Goal: Task Accomplishment & Management: Manage account settings

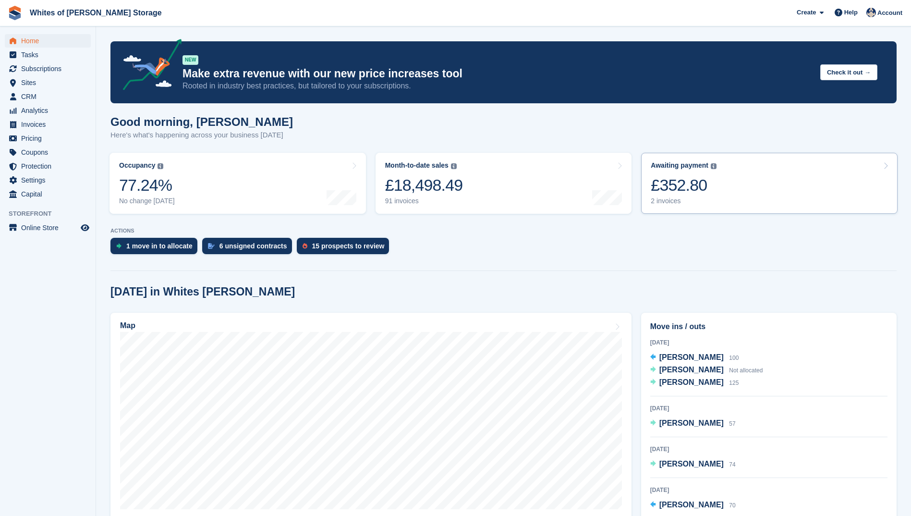
click at [668, 185] on div "£352.80" at bounding box center [684, 185] width 66 height 20
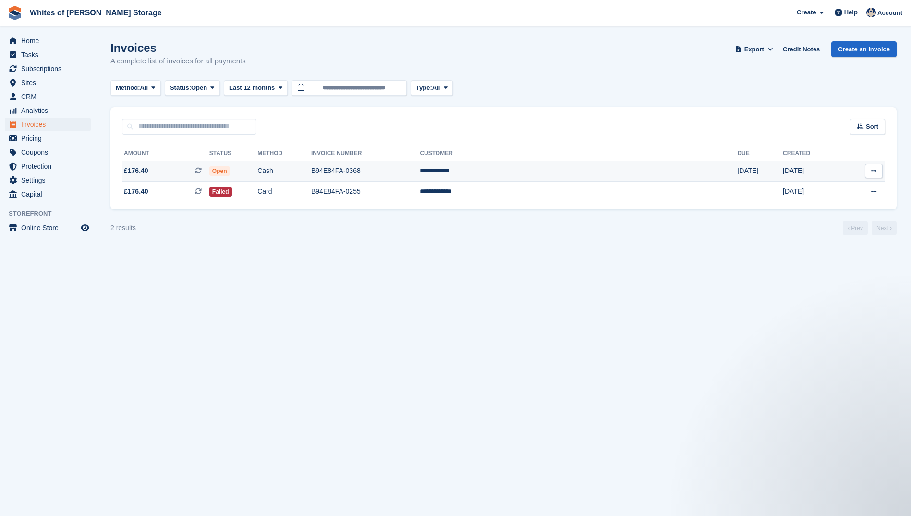
click at [136, 171] on span "£176.40" at bounding box center [136, 171] width 24 height 10
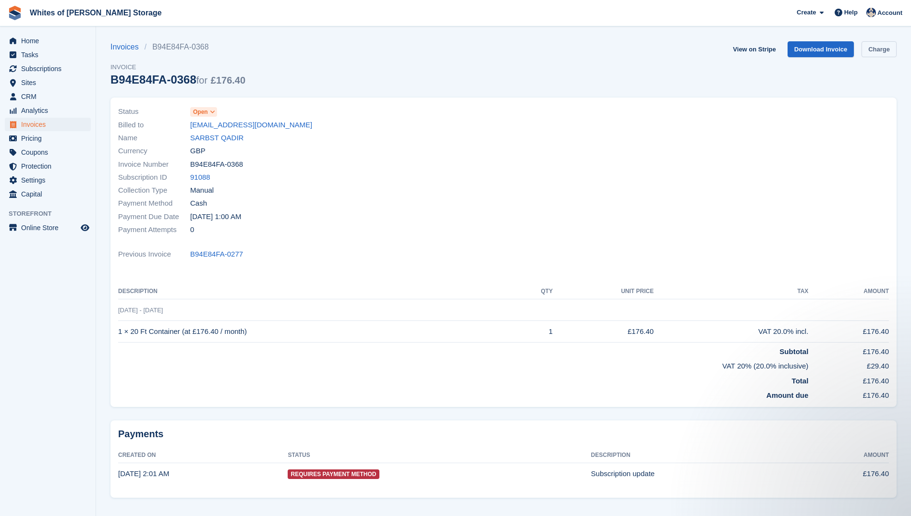
click at [878, 49] on link "Charge" at bounding box center [879, 49] width 35 height 16
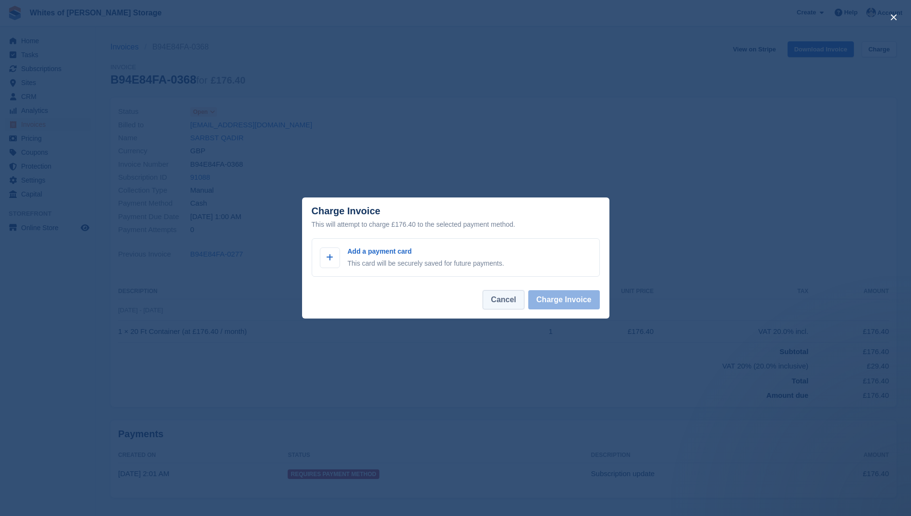
click at [503, 302] on button "Cancel" at bounding box center [503, 299] width 41 height 19
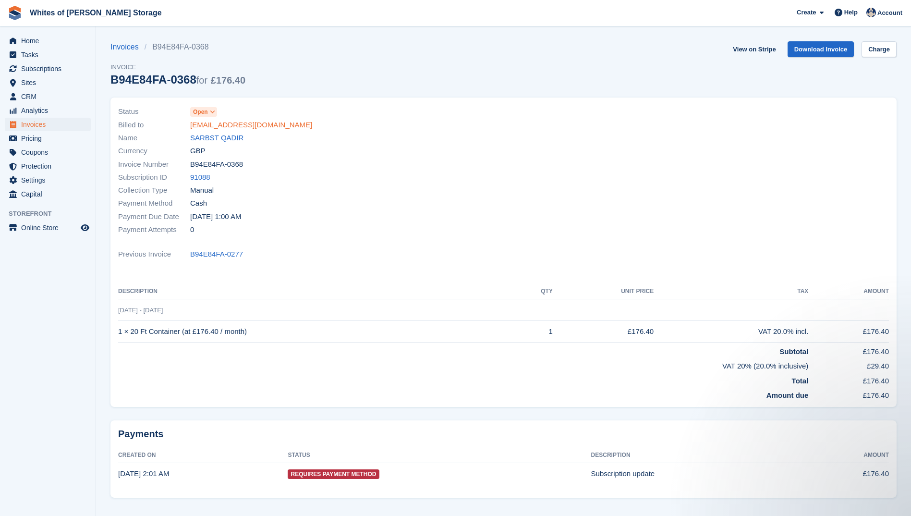
click at [208, 123] on link "sarbst845@gmail.com" at bounding box center [251, 125] width 122 height 11
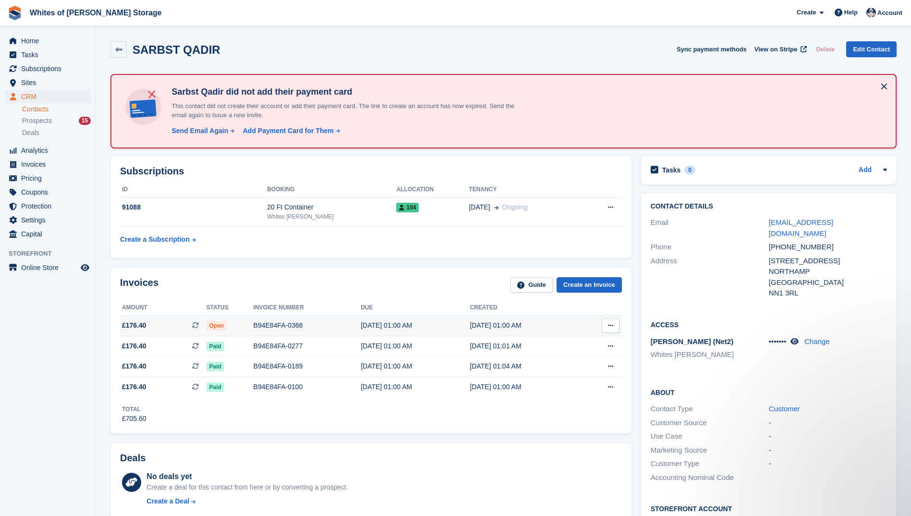
click at [615, 325] on button at bounding box center [611, 325] width 18 height 14
click at [544, 382] on p "View Subscription" at bounding box center [574, 380] width 84 height 12
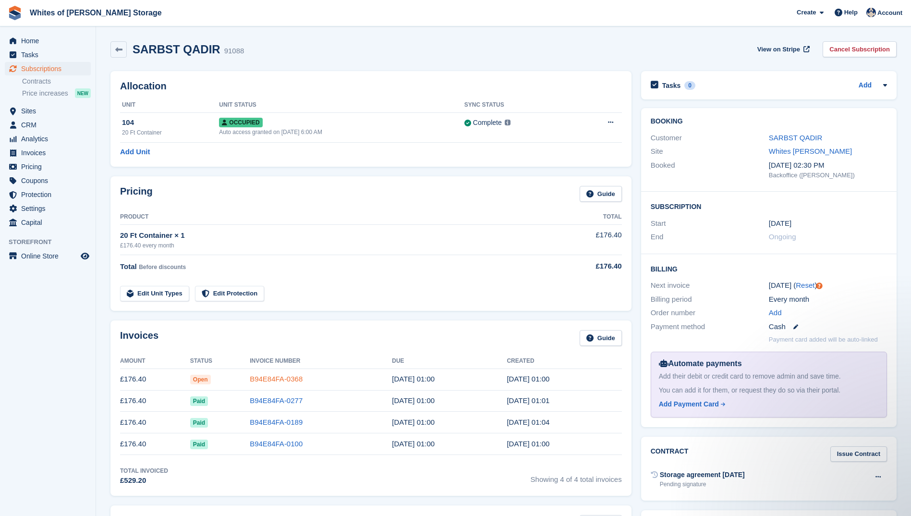
click at [275, 380] on link "B94E84FA-0368" at bounding box center [276, 379] width 53 height 8
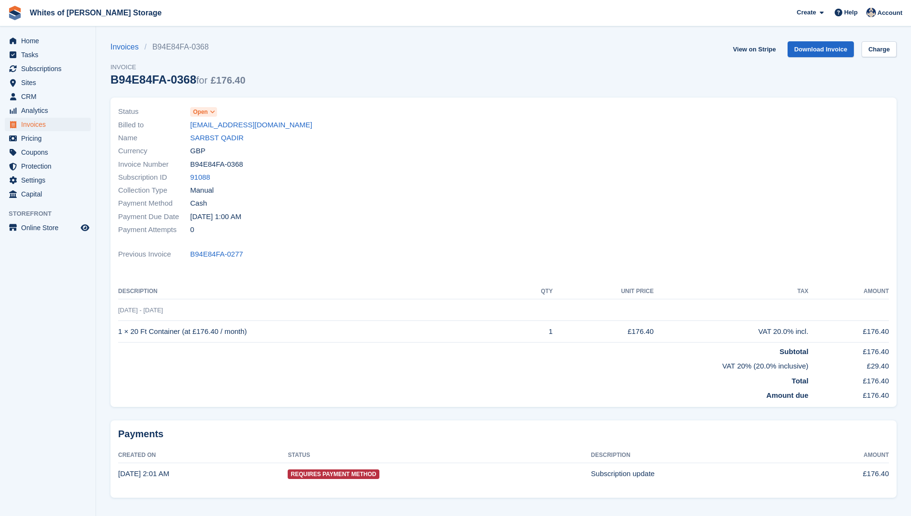
click at [201, 111] on span "Open" at bounding box center [200, 112] width 15 height 9
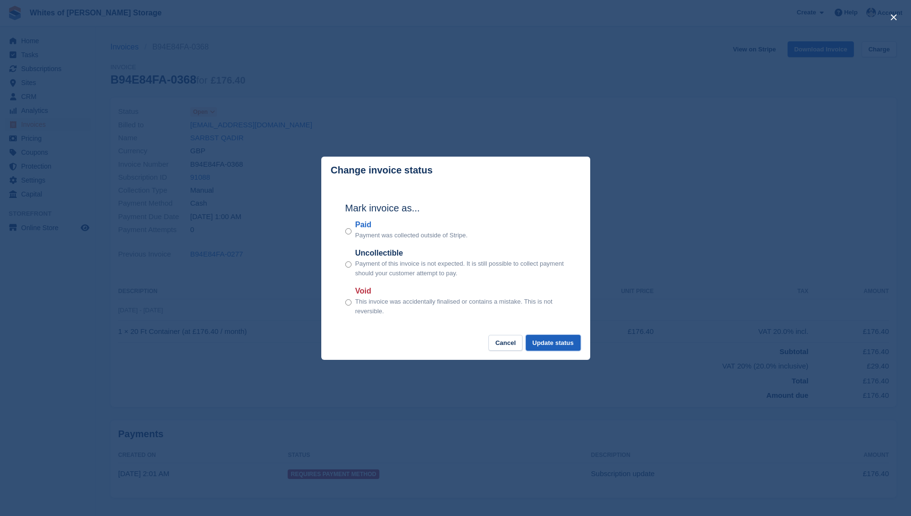
click at [549, 338] on button "Update status" at bounding box center [553, 343] width 55 height 16
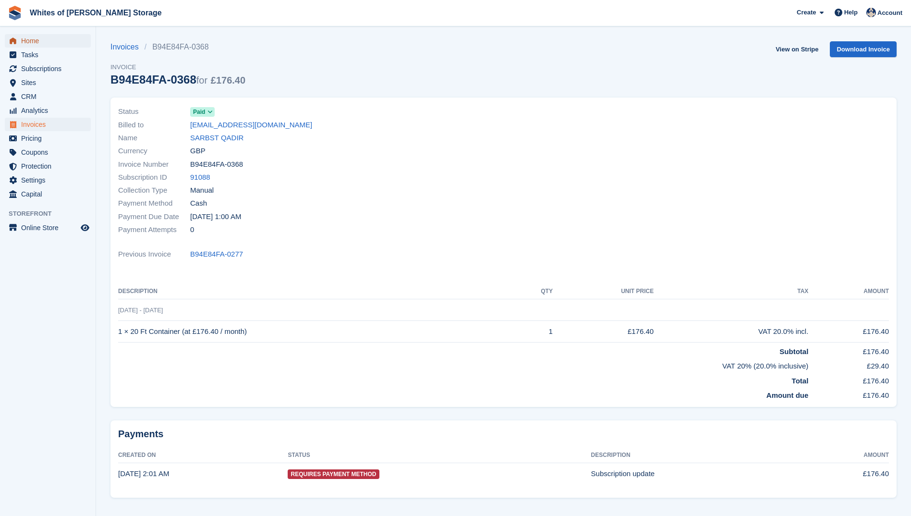
click at [23, 42] on span "Home" at bounding box center [50, 40] width 58 height 13
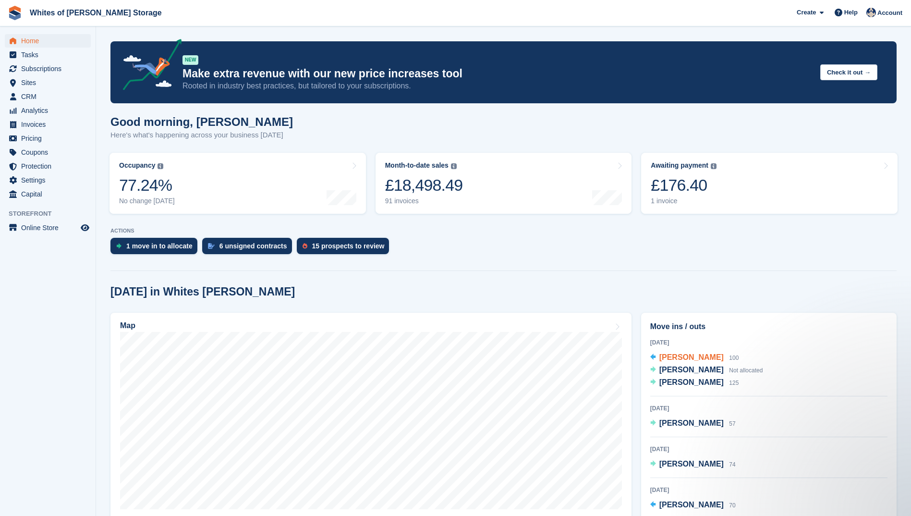
click at [692, 357] on span "[PERSON_NAME]" at bounding box center [691, 357] width 64 height 8
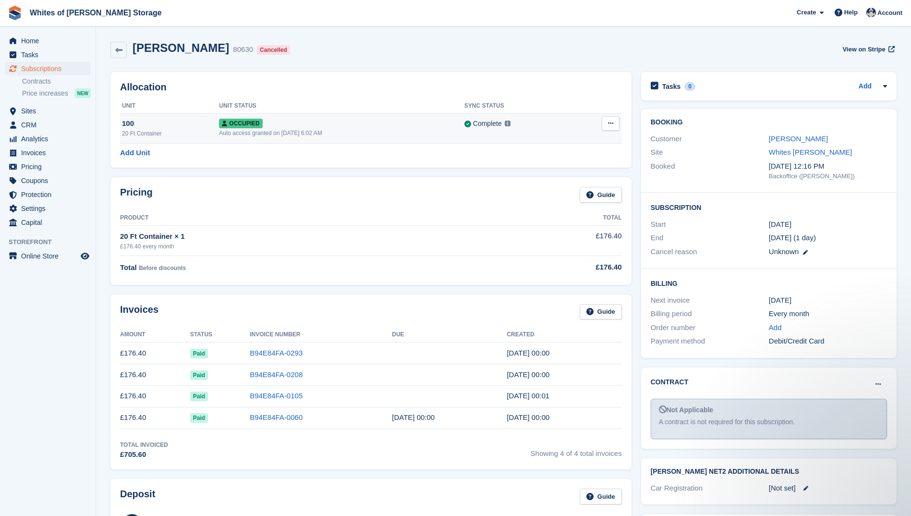
click at [612, 125] on icon at bounding box center [610, 123] width 5 height 6
click at [549, 176] on p "Deallocate" at bounding box center [574, 175] width 84 height 12
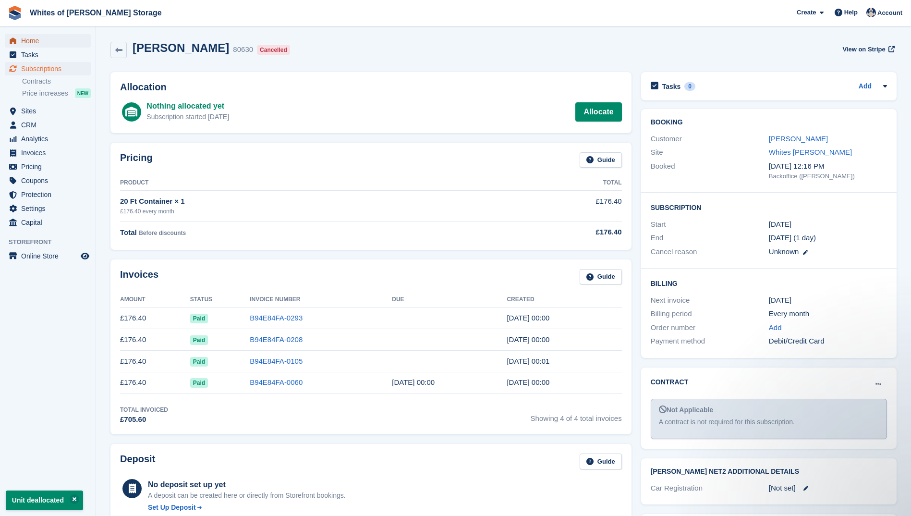
click at [36, 40] on span "Home" at bounding box center [50, 40] width 58 height 13
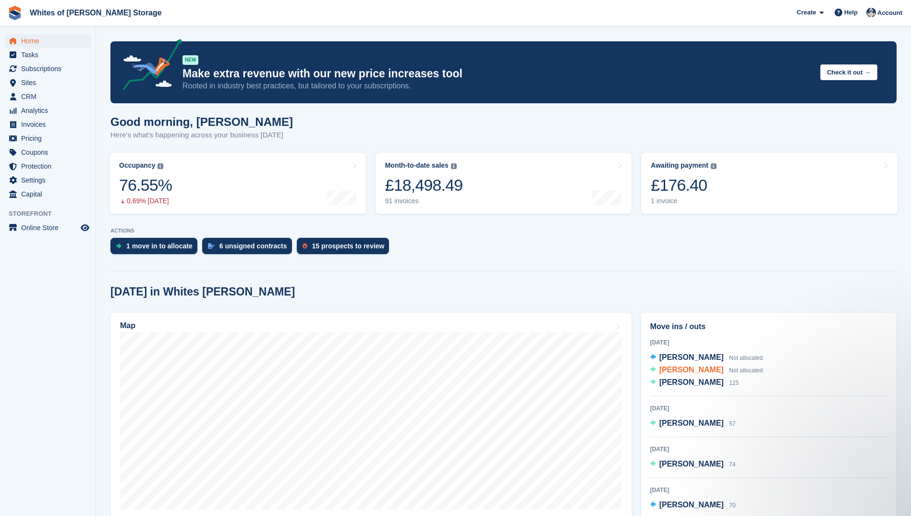
click at [690, 373] on span "[PERSON_NAME]" at bounding box center [691, 369] width 64 height 8
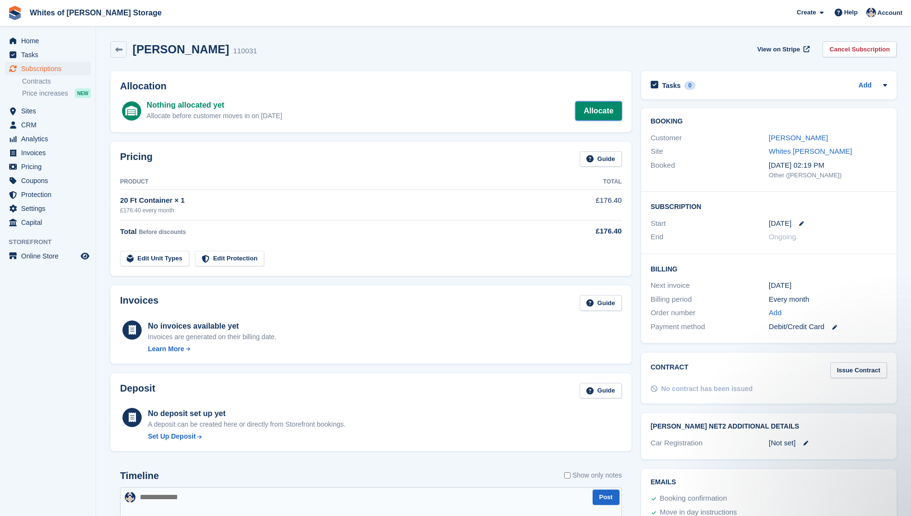
click at [588, 107] on link "Allocate" at bounding box center [598, 110] width 46 height 19
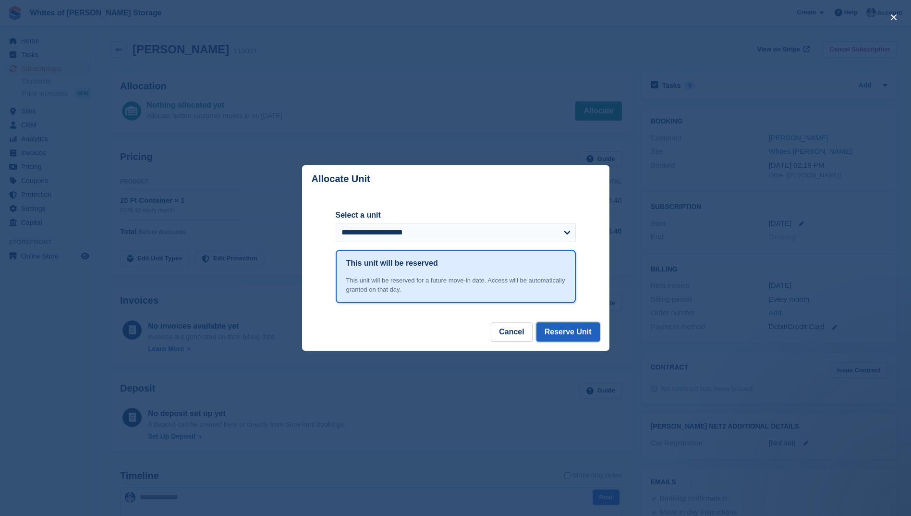
click at [553, 332] on button "Reserve Unit" at bounding box center [567, 331] width 63 height 19
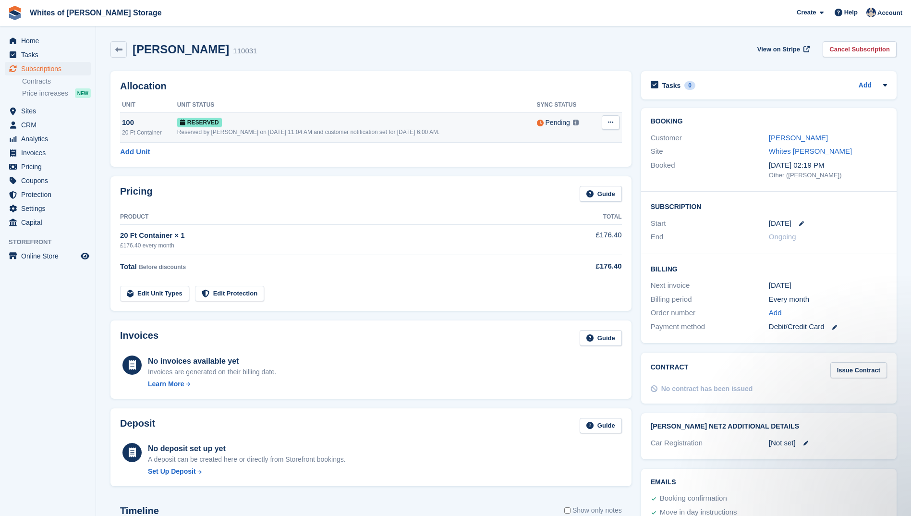
click at [613, 117] on button at bounding box center [611, 122] width 18 height 14
click at [536, 143] on p "Grant Early Access" at bounding box center [574, 141] width 84 height 12
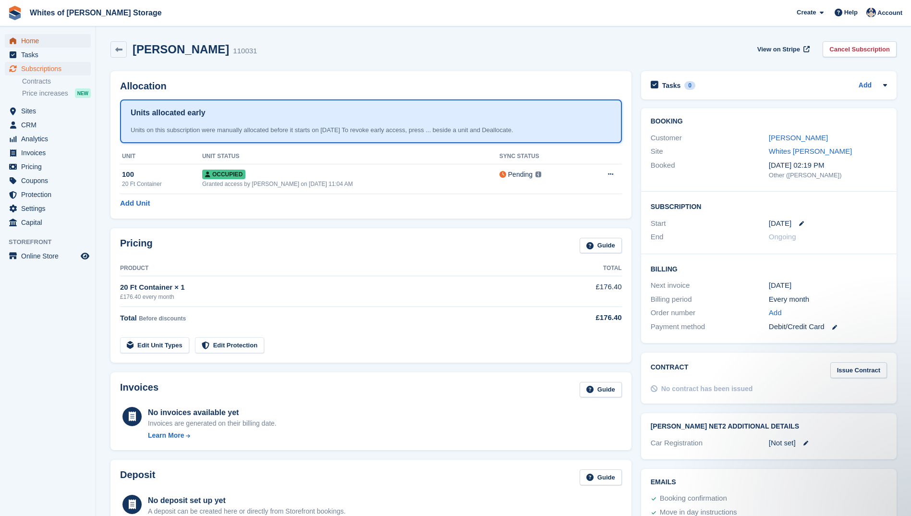
click at [31, 38] on span "Home" at bounding box center [50, 40] width 58 height 13
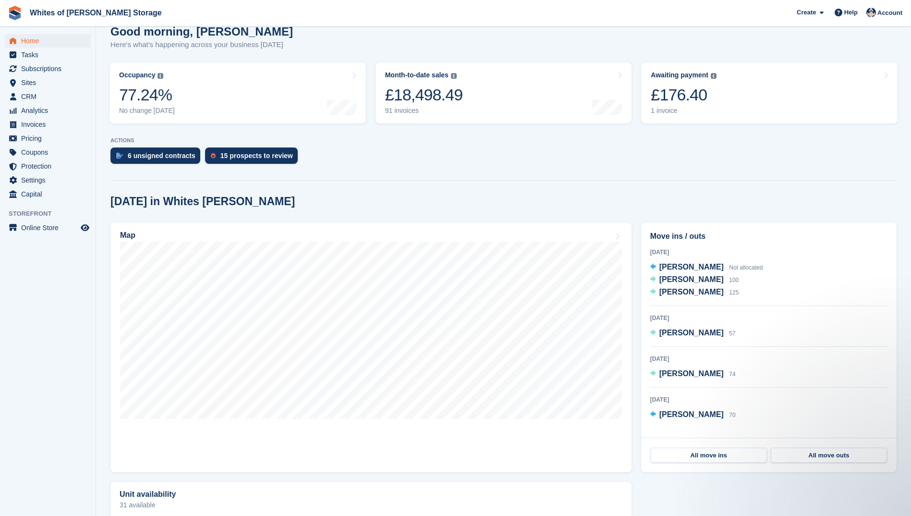
scroll to position [96, 0]
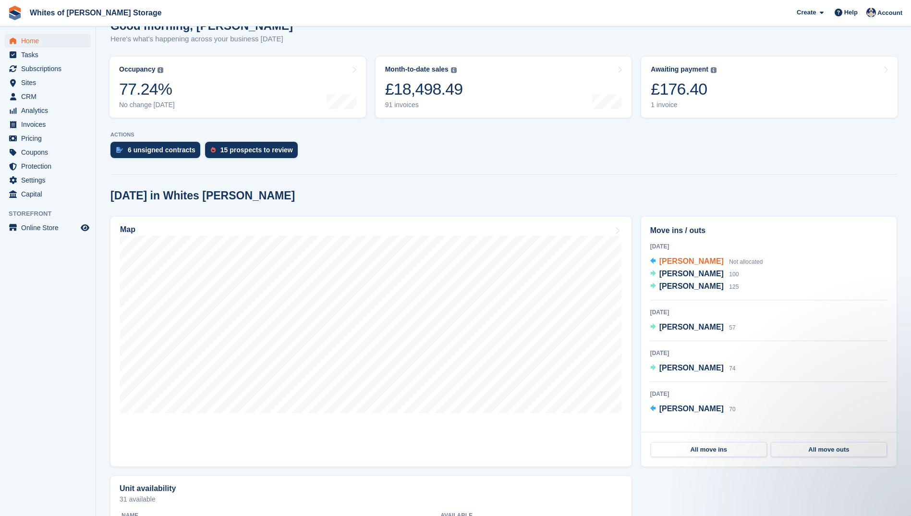
click at [664, 259] on span "[PERSON_NAME]" at bounding box center [691, 261] width 64 height 8
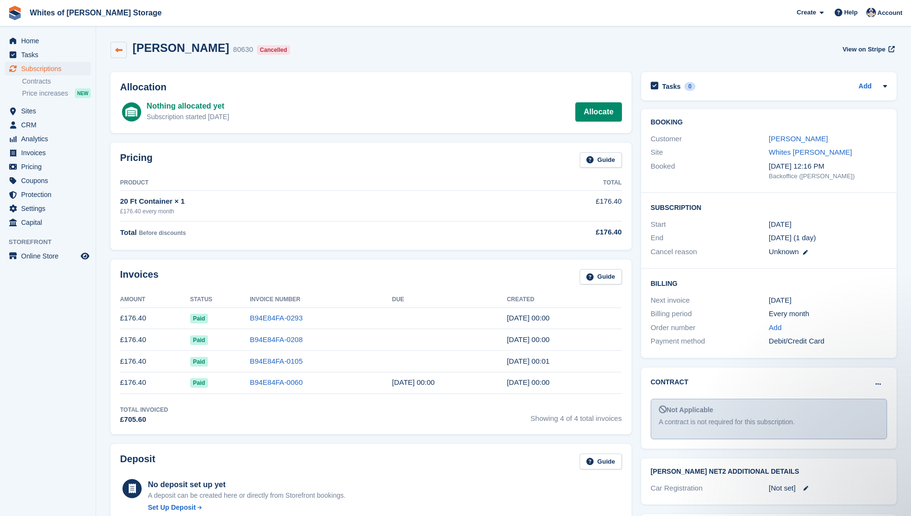
click at [121, 49] on icon at bounding box center [118, 50] width 7 height 7
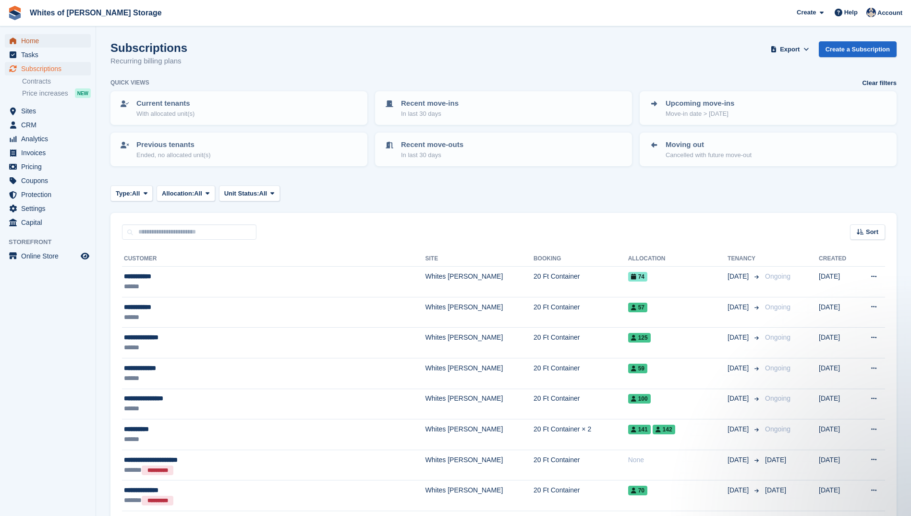
click at [30, 44] on span "Home" at bounding box center [50, 40] width 58 height 13
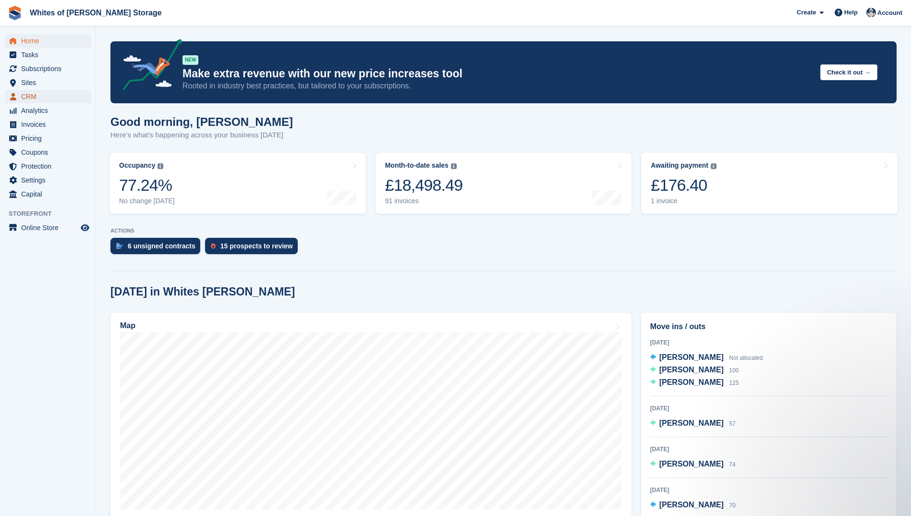
click at [32, 100] on span "CRM" at bounding box center [50, 96] width 58 height 13
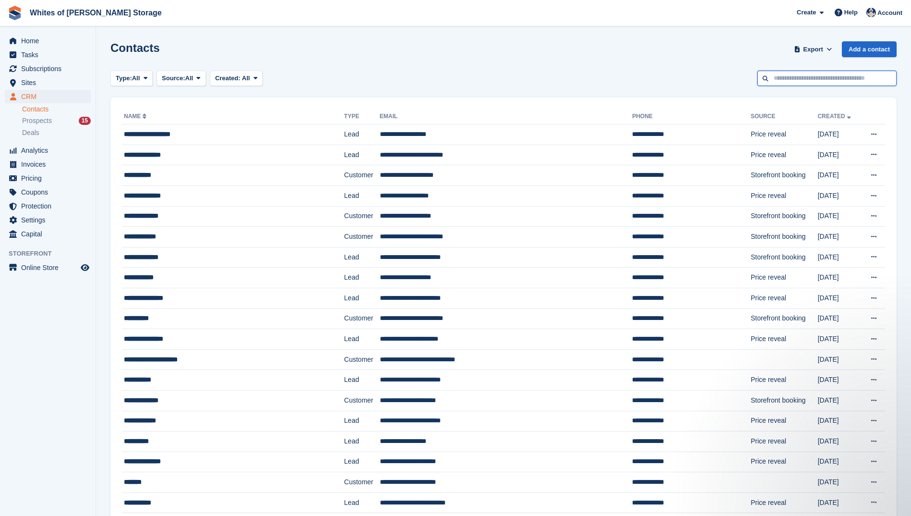
click at [795, 84] on input "text" at bounding box center [826, 79] width 139 height 16
type input "***"
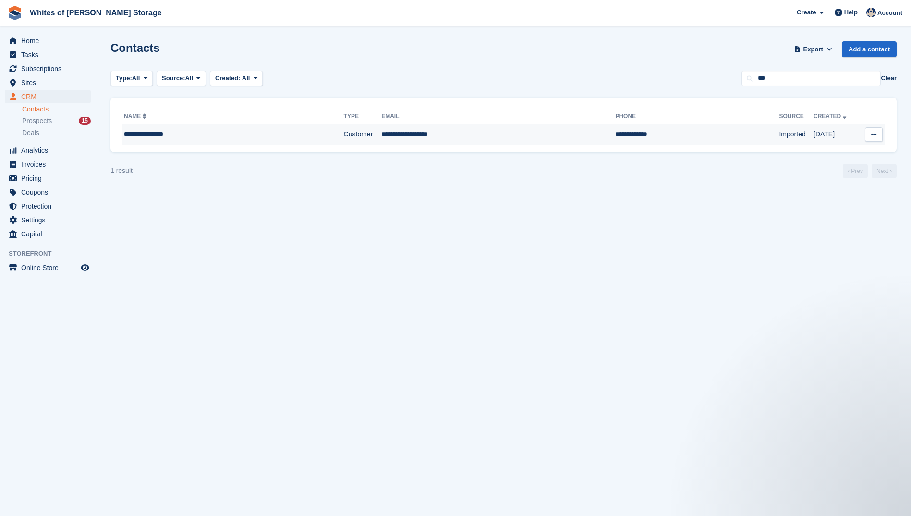
click at [164, 135] on div "**********" at bounding box center [209, 134] width 170 height 10
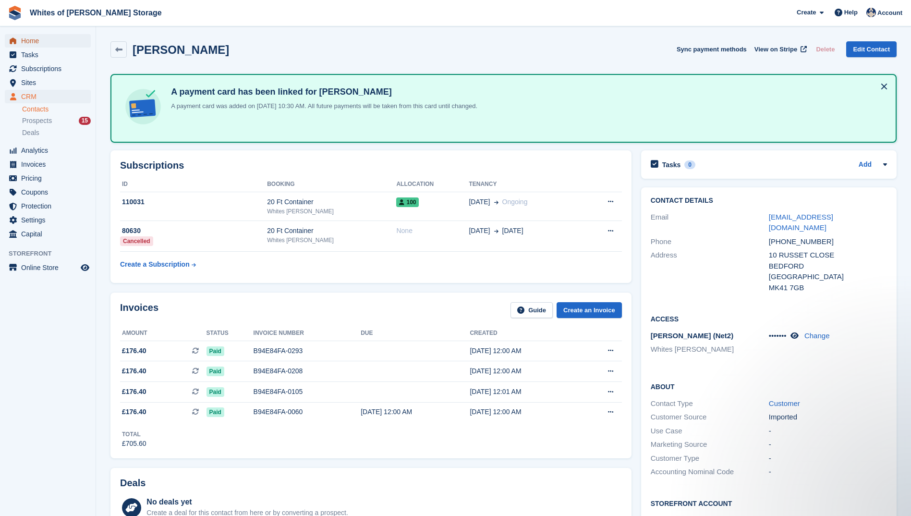
click at [50, 40] on span "Home" at bounding box center [50, 40] width 58 height 13
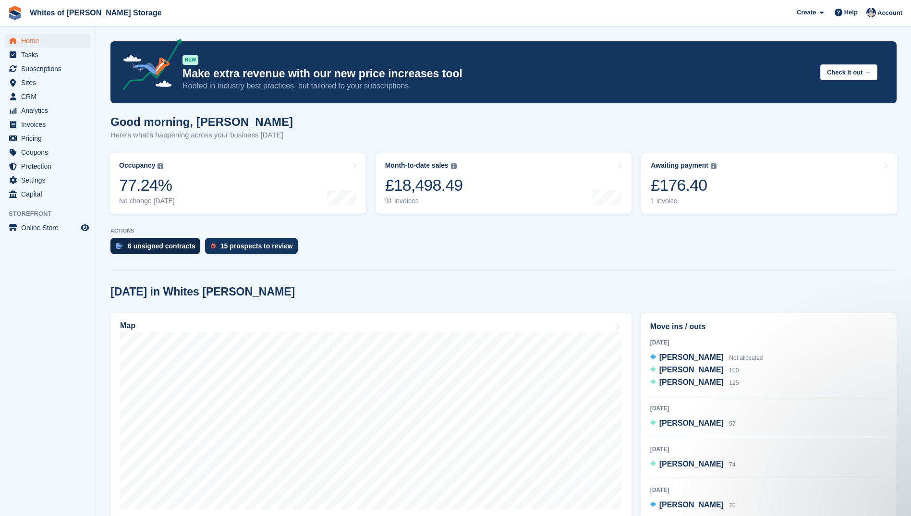
click at [144, 249] on div "6 unsigned contracts" at bounding box center [162, 246] width 68 height 8
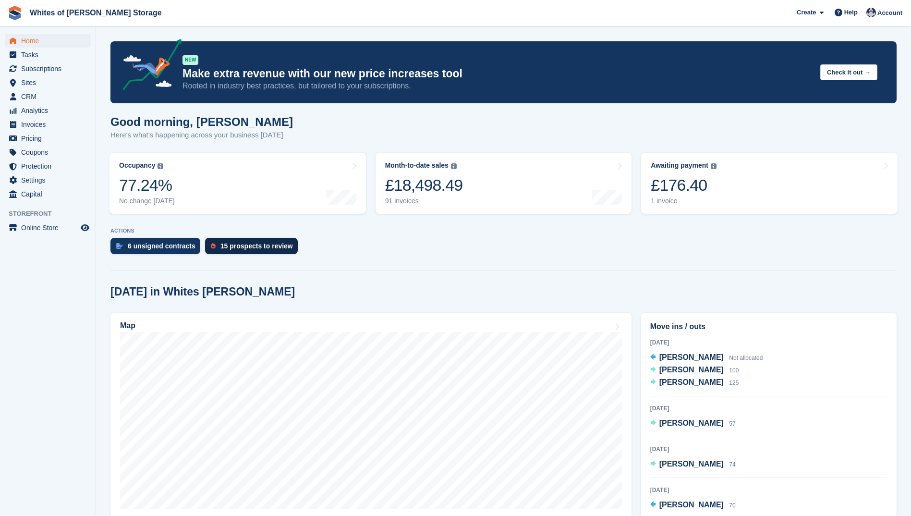
click at [235, 246] on div "15 prospects to review" at bounding box center [256, 246] width 73 height 8
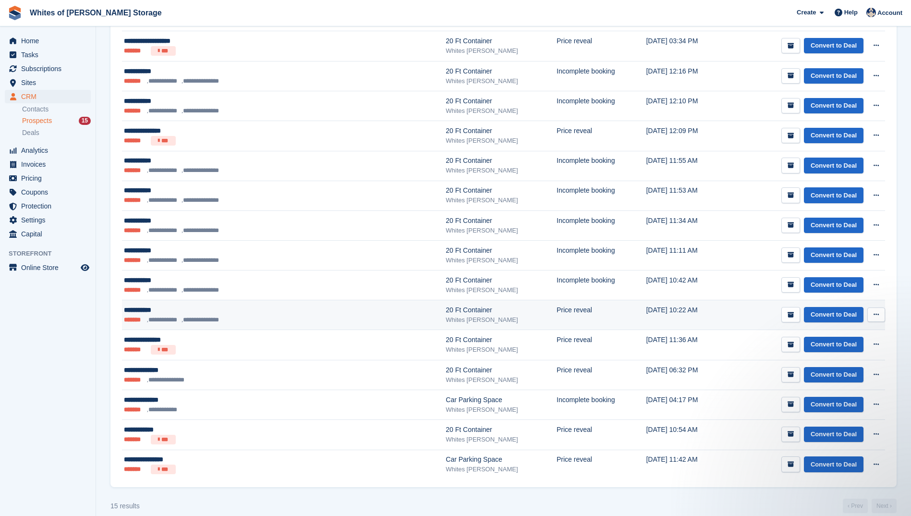
scroll to position [196, 0]
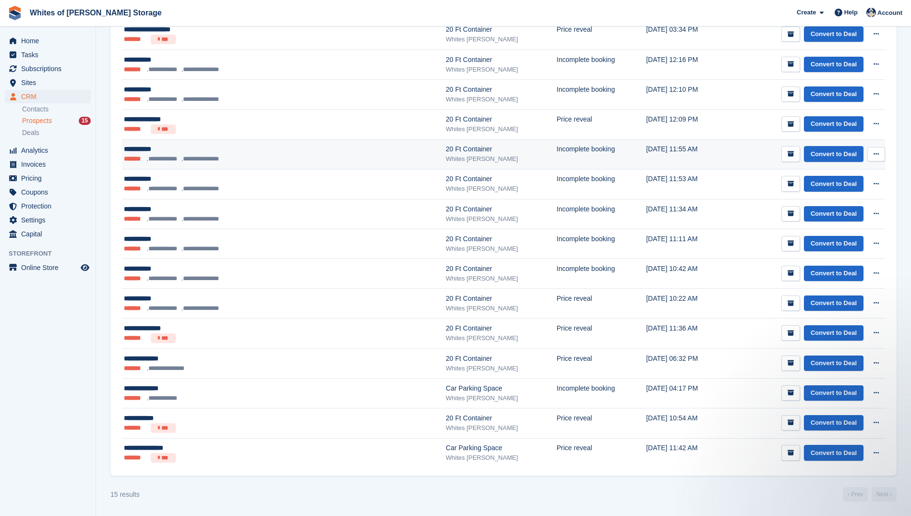
click at [169, 161] on li "**********" at bounding box center [164, 159] width 35 height 10
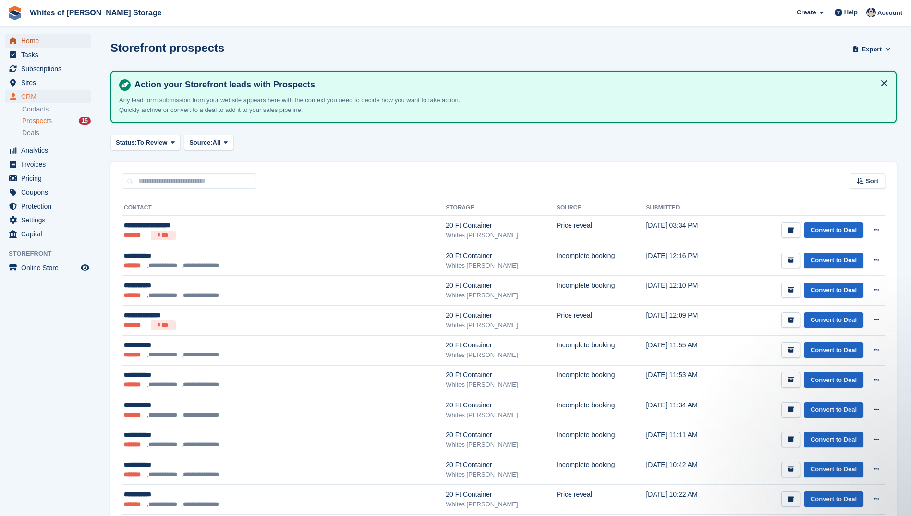
click at [39, 40] on span "Home" at bounding box center [50, 40] width 58 height 13
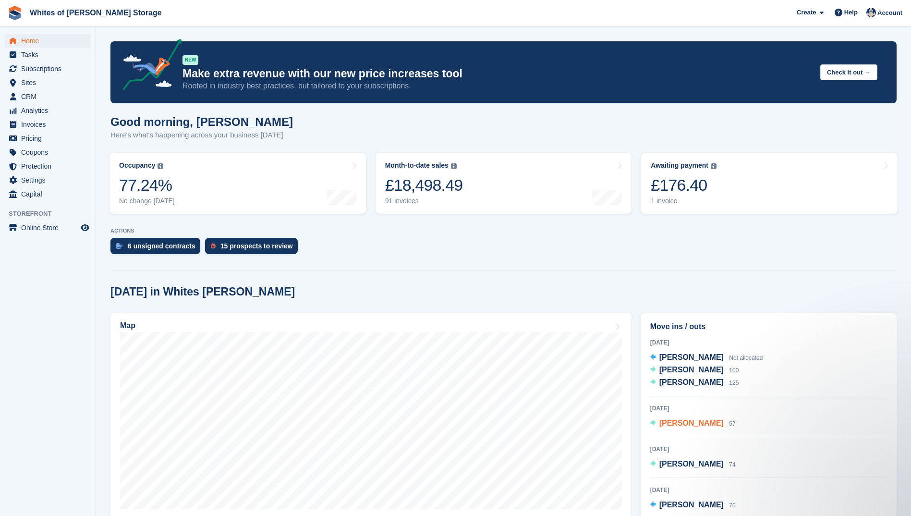
click at [672, 424] on span "lynda green" at bounding box center [691, 423] width 64 height 8
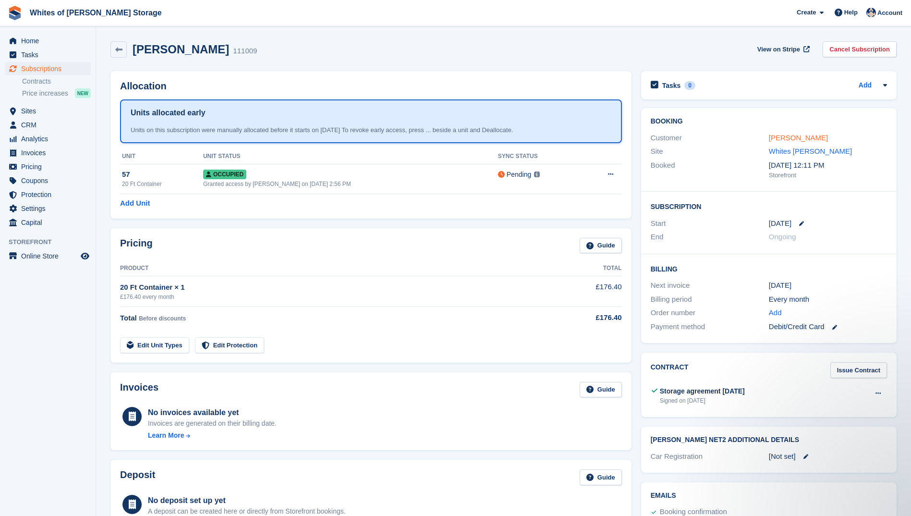
click at [784, 137] on link "[PERSON_NAME]" at bounding box center [798, 138] width 59 height 8
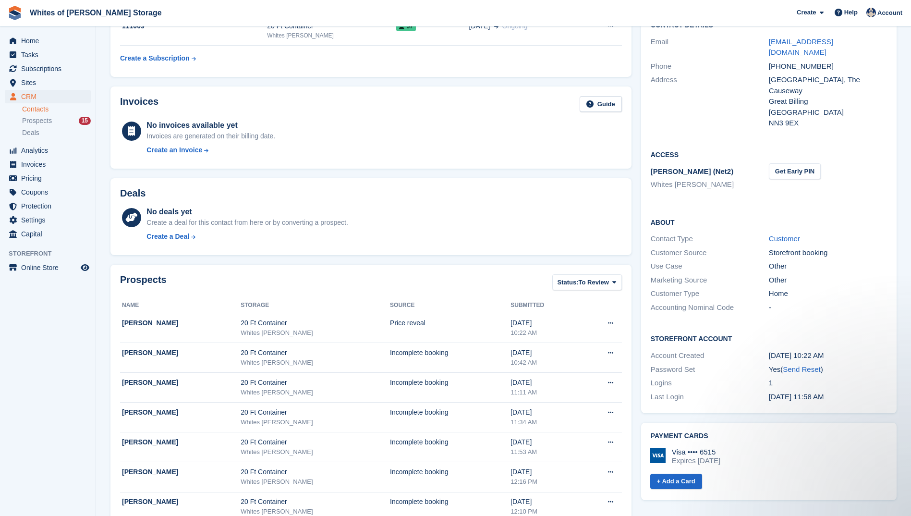
scroll to position [62, 0]
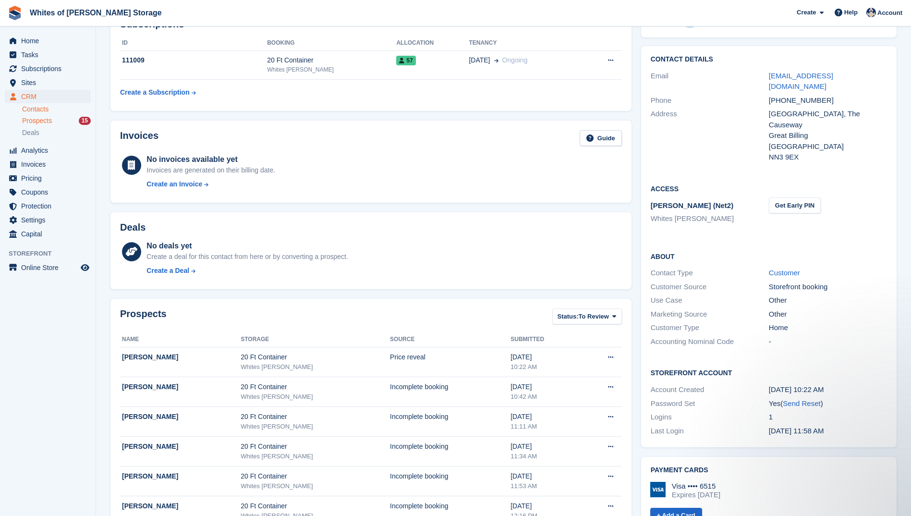
click at [36, 118] on span "Prospects" at bounding box center [37, 120] width 30 height 9
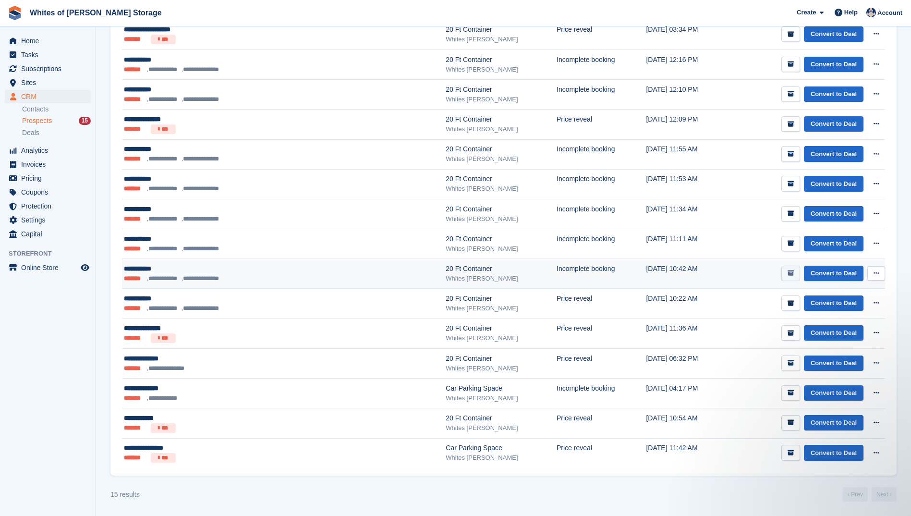
click at [789, 273] on icon "submit" at bounding box center [791, 273] width 6 height 6
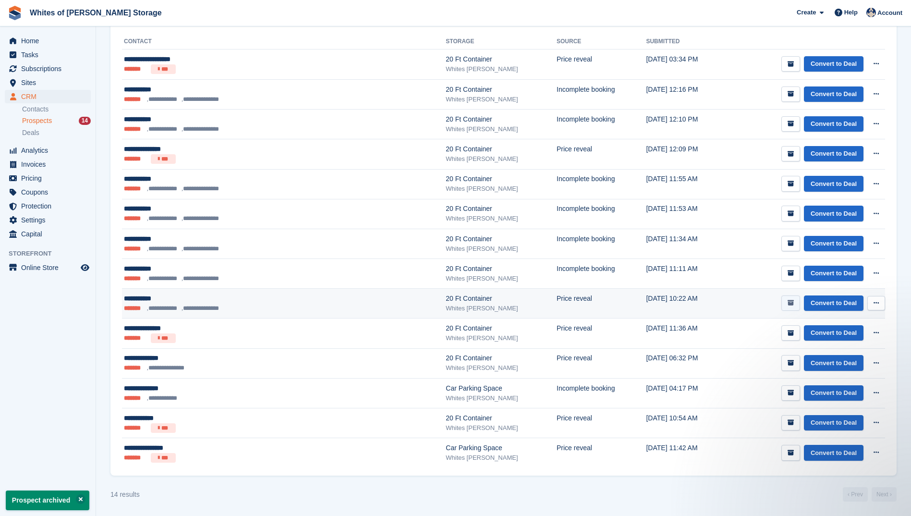
click at [794, 302] on icon "submit" at bounding box center [791, 303] width 6 height 6
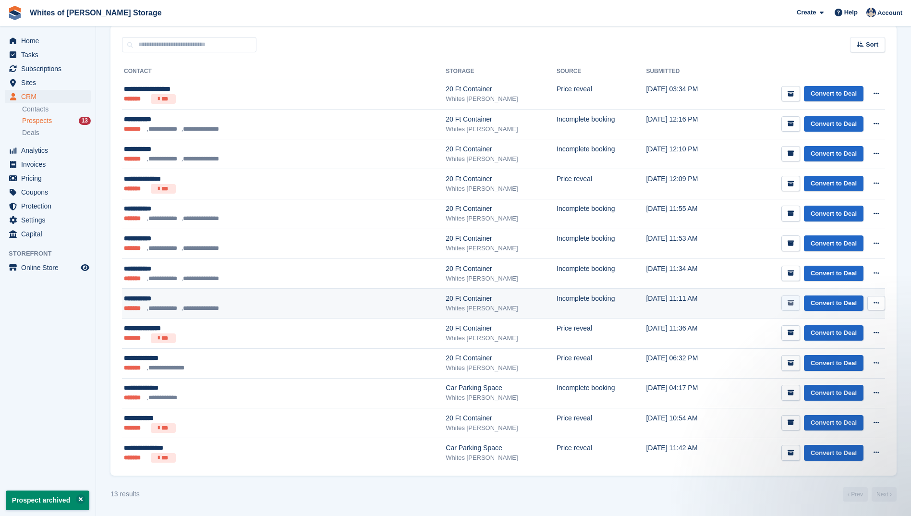
click at [793, 300] on icon "submit" at bounding box center [791, 303] width 6 height 6
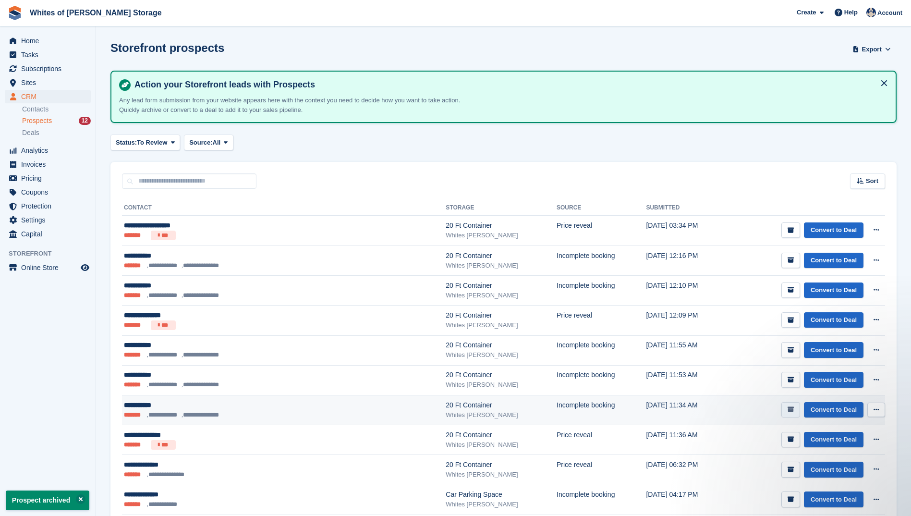
click at [796, 408] on button "submit" at bounding box center [790, 410] width 19 height 16
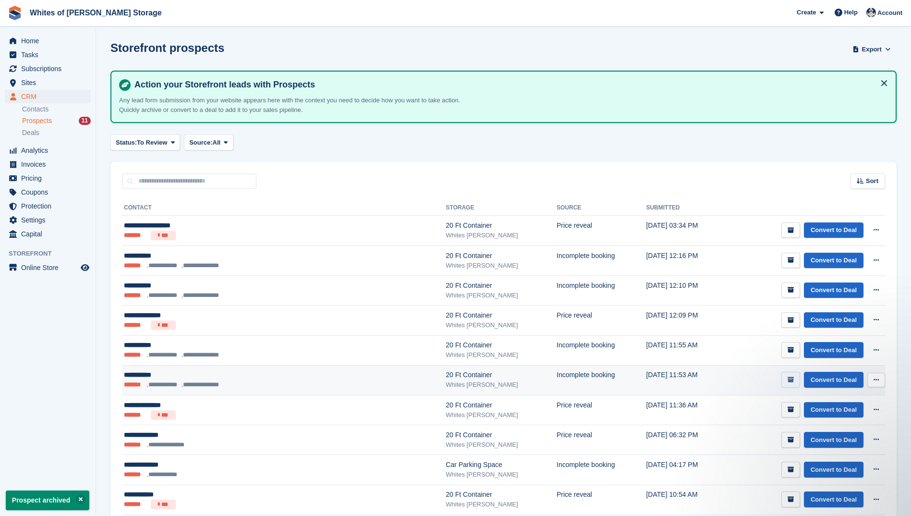
click at [789, 380] on icon "submit" at bounding box center [791, 379] width 6 height 6
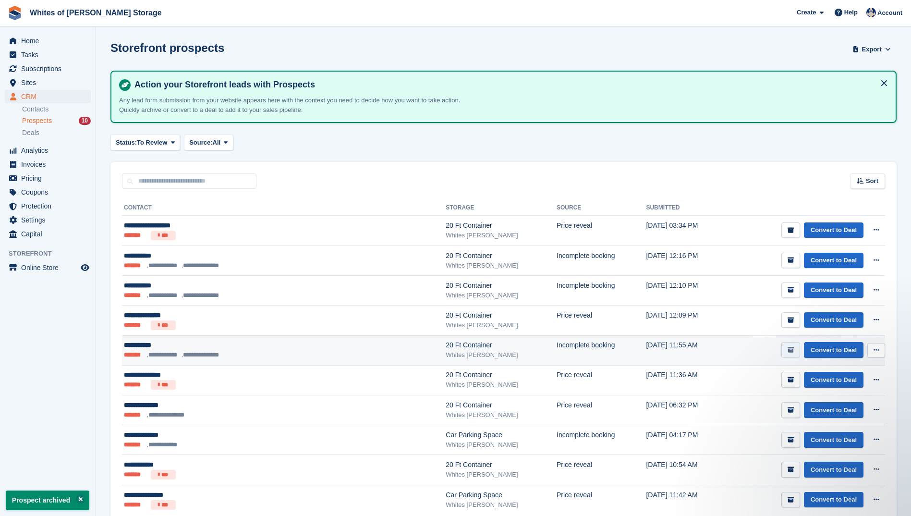
click at [790, 350] on icon "submit" at bounding box center [791, 350] width 6 height 6
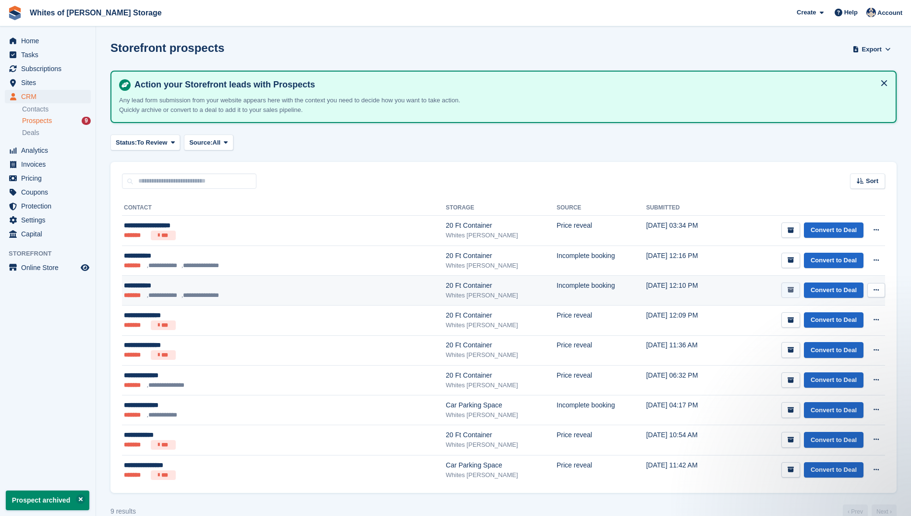
click at [789, 289] on icon "submit" at bounding box center [791, 290] width 6 height 6
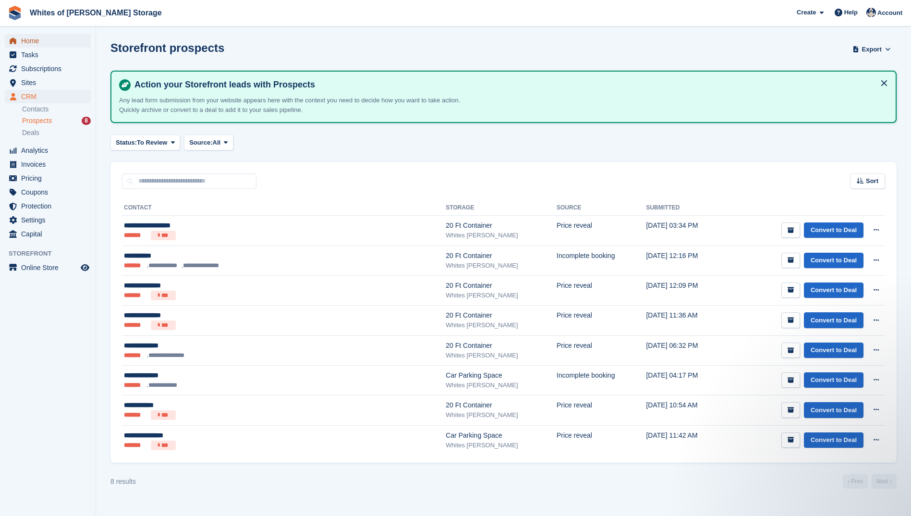
click at [31, 38] on span "Home" at bounding box center [50, 40] width 58 height 13
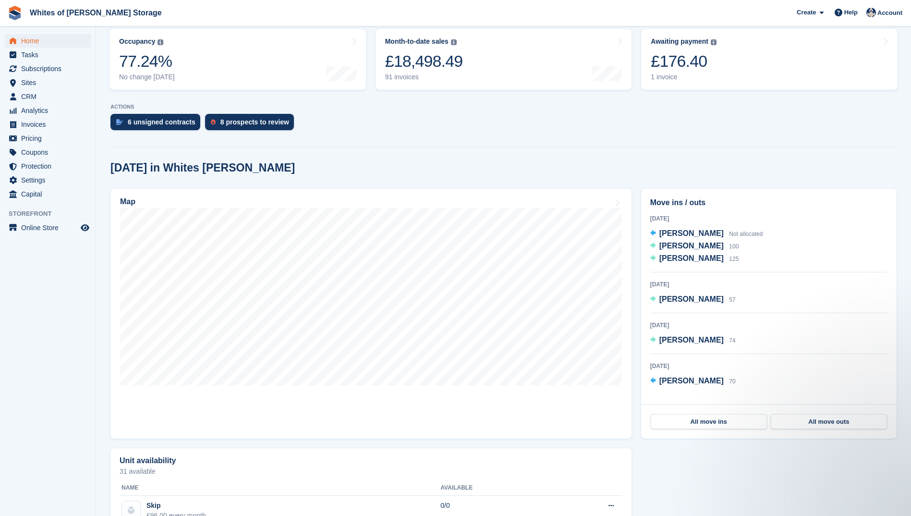
scroll to position [117, 0]
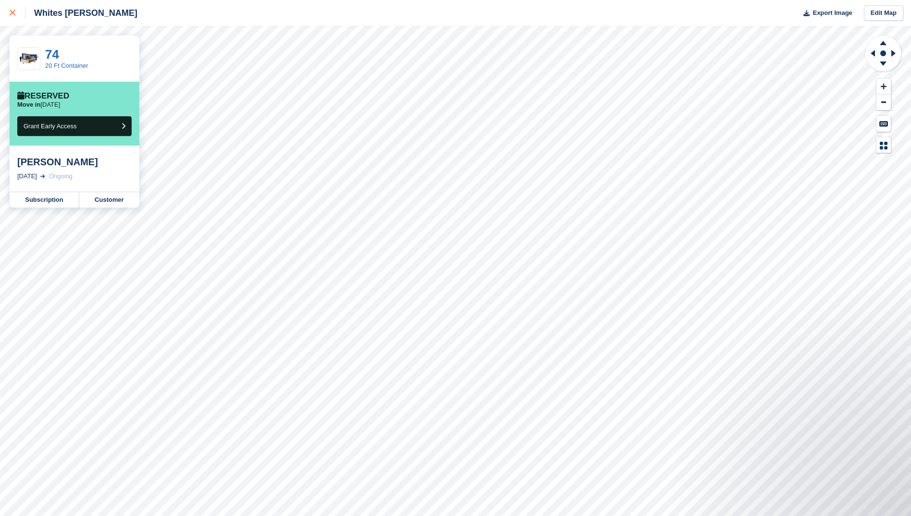
click at [12, 9] on div at bounding box center [18, 13] width 16 height 12
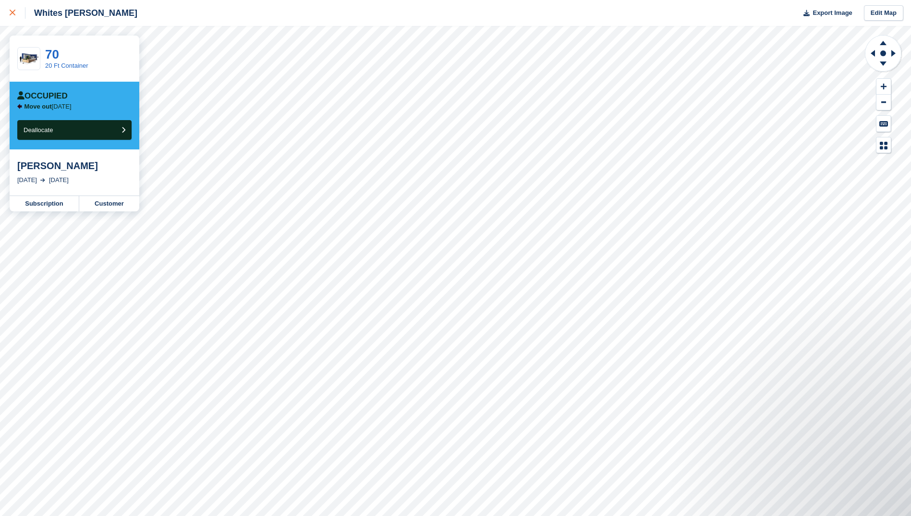
click at [11, 11] on icon at bounding box center [13, 13] width 6 height 6
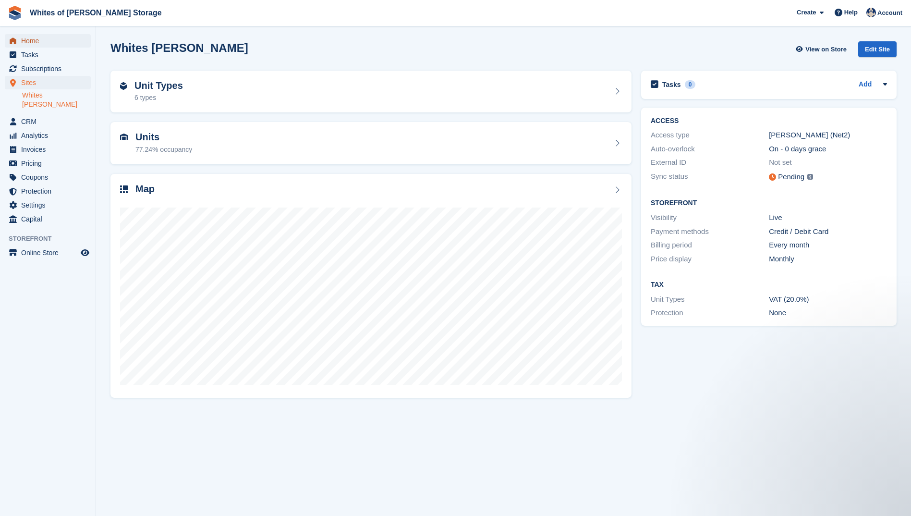
click at [38, 41] on span "Home" at bounding box center [50, 40] width 58 height 13
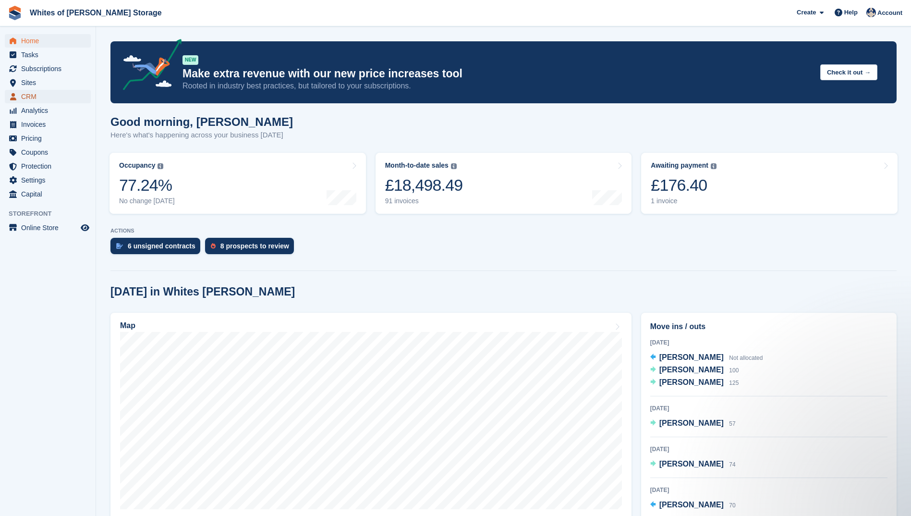
click at [27, 95] on span "CRM" at bounding box center [50, 96] width 58 height 13
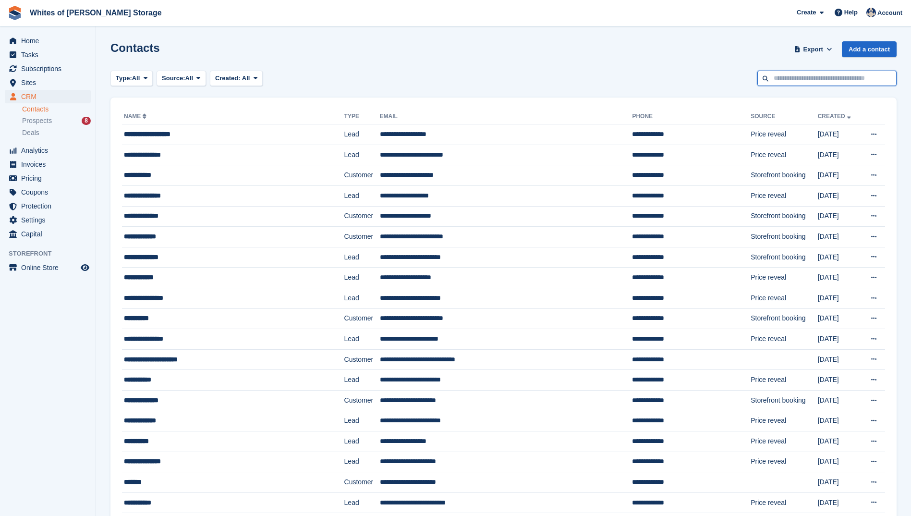
drag, startPoint x: 814, startPoint y: 77, endPoint x: 810, endPoint y: 73, distance: 5.8
click at [813, 75] on input "text" at bounding box center [826, 79] width 139 height 16
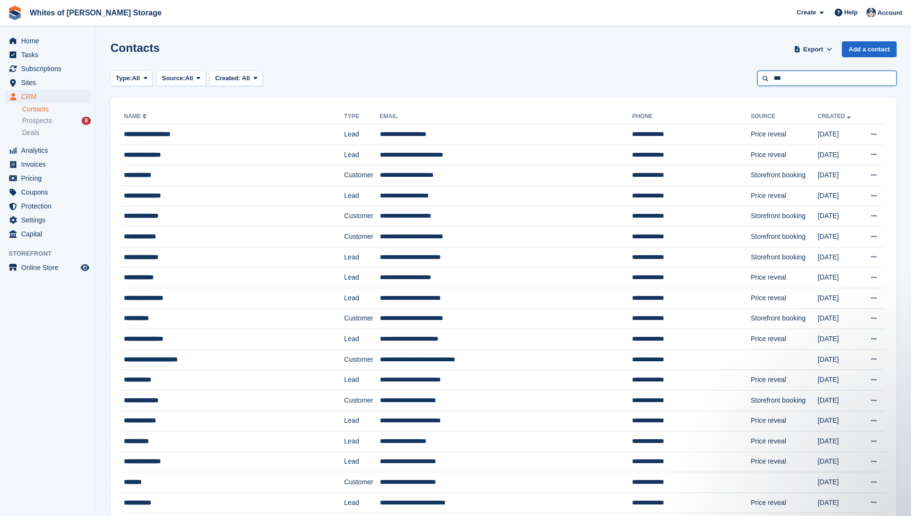
type input "***"
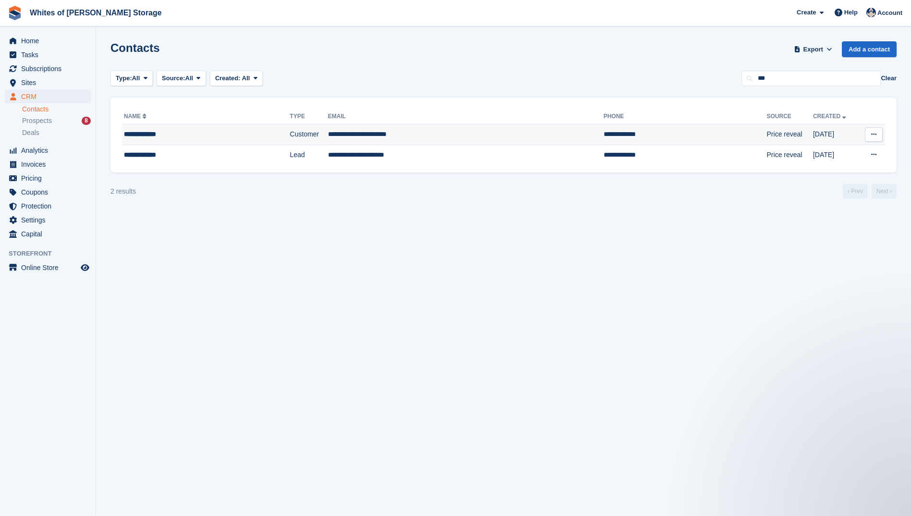
click at [145, 134] on div "**********" at bounding box center [187, 134] width 127 height 10
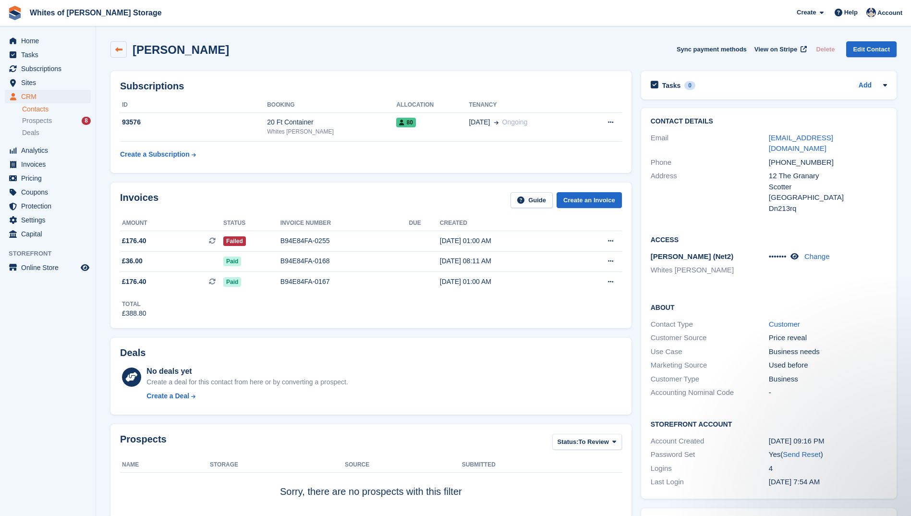
click at [117, 49] on icon at bounding box center [118, 49] width 7 height 7
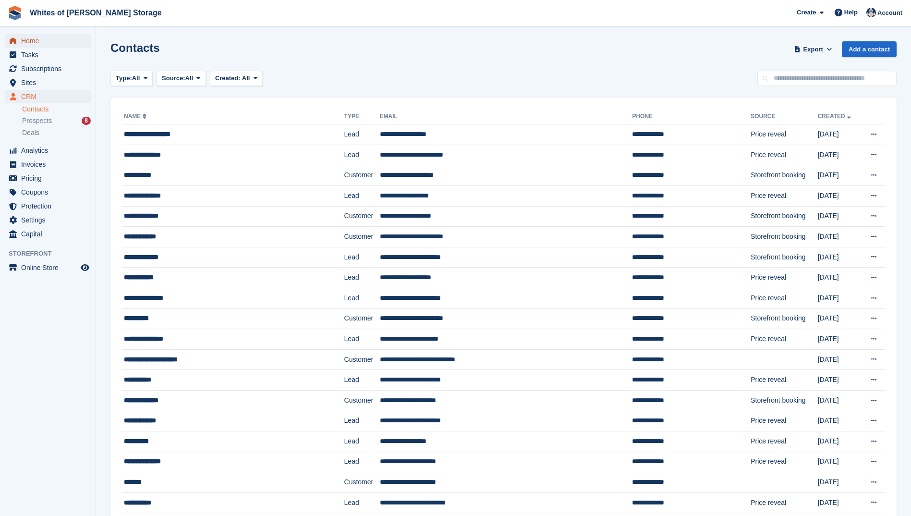
click at [24, 41] on span "Home" at bounding box center [50, 40] width 58 height 13
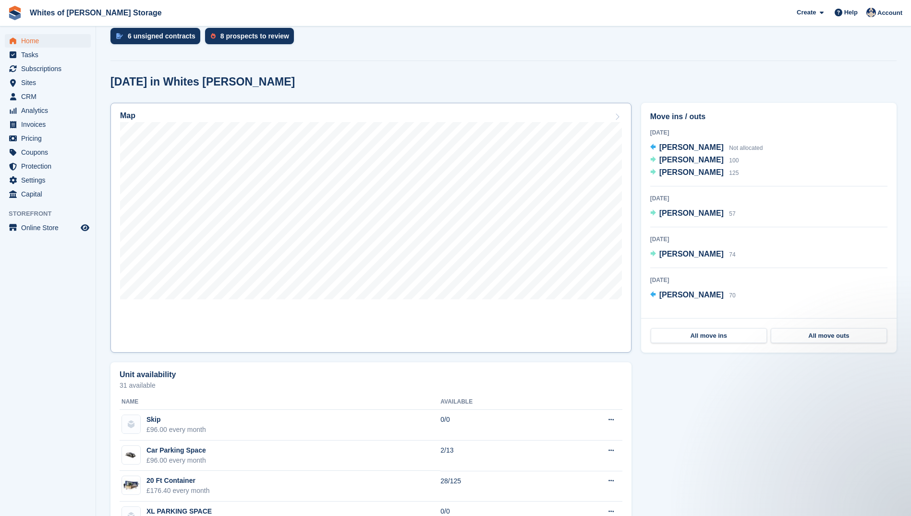
scroll to position [240, 0]
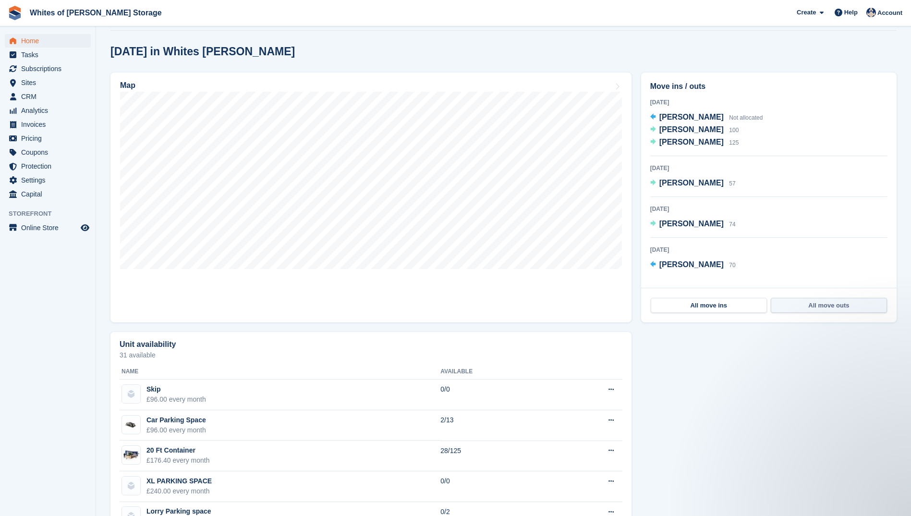
click at [813, 306] on link "All move outs" at bounding box center [829, 305] width 116 height 15
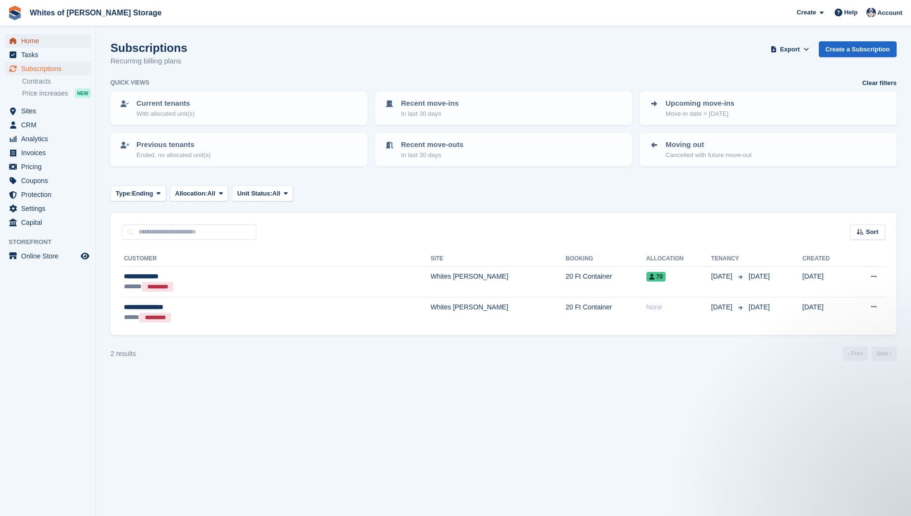
click at [29, 42] on span "Home" at bounding box center [50, 40] width 58 height 13
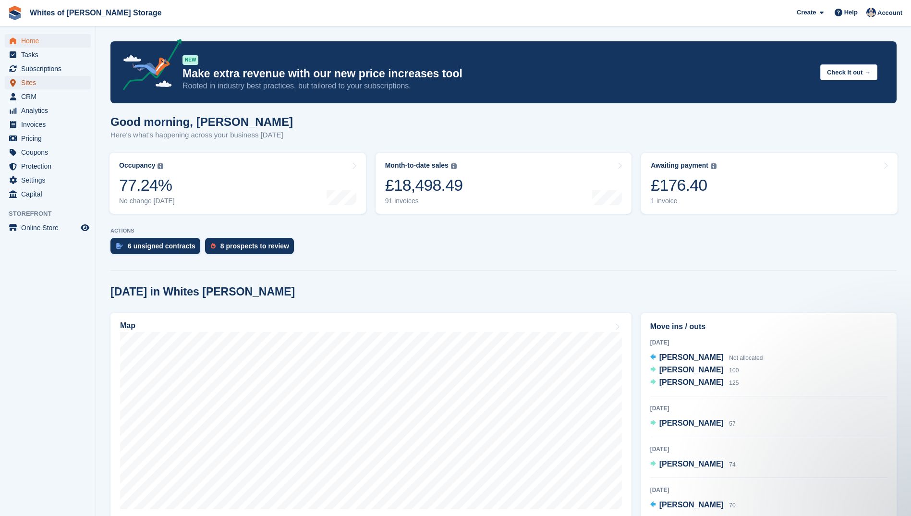
click at [21, 79] on link "Sites" at bounding box center [48, 82] width 86 height 13
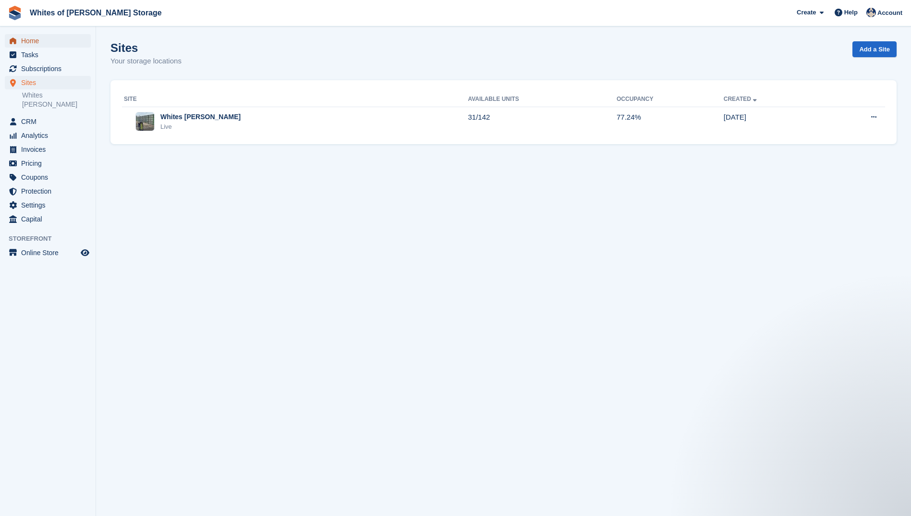
click at [36, 39] on span "Home" at bounding box center [50, 40] width 58 height 13
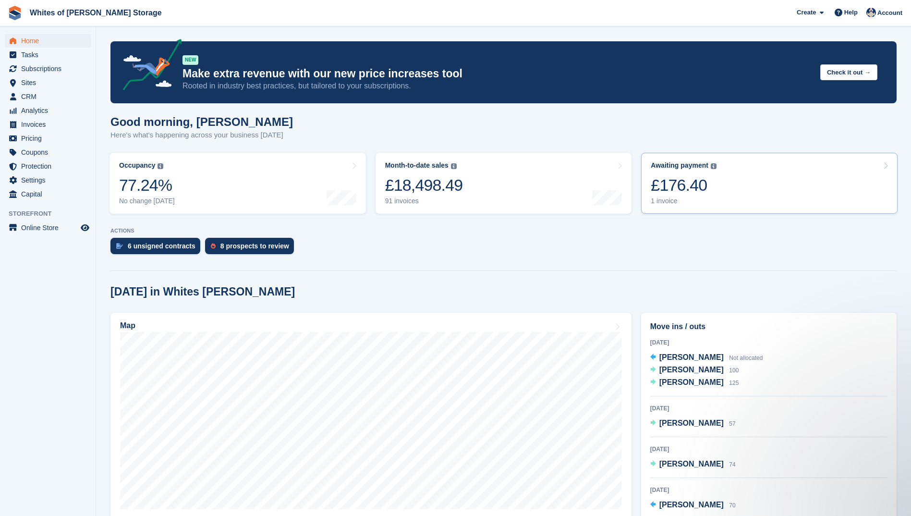
click at [671, 187] on div "£176.40" at bounding box center [684, 185] width 66 height 20
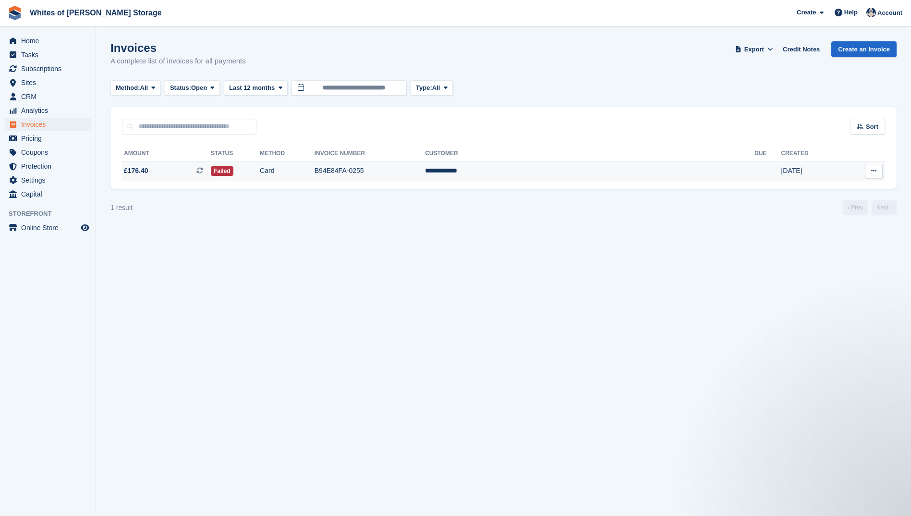
click at [143, 167] on span "£176.40" at bounding box center [136, 171] width 24 height 10
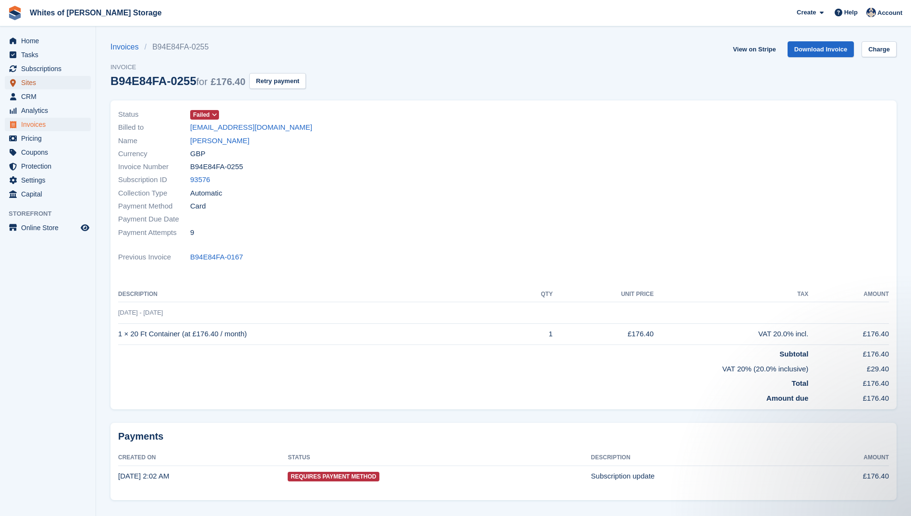
click at [40, 78] on span "Sites" at bounding box center [50, 82] width 58 height 13
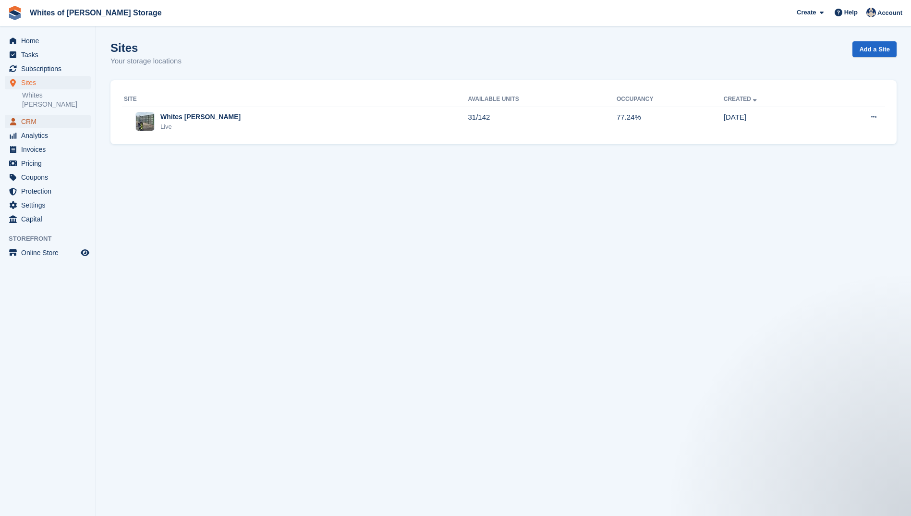
click at [29, 115] on span "CRM" at bounding box center [50, 121] width 58 height 13
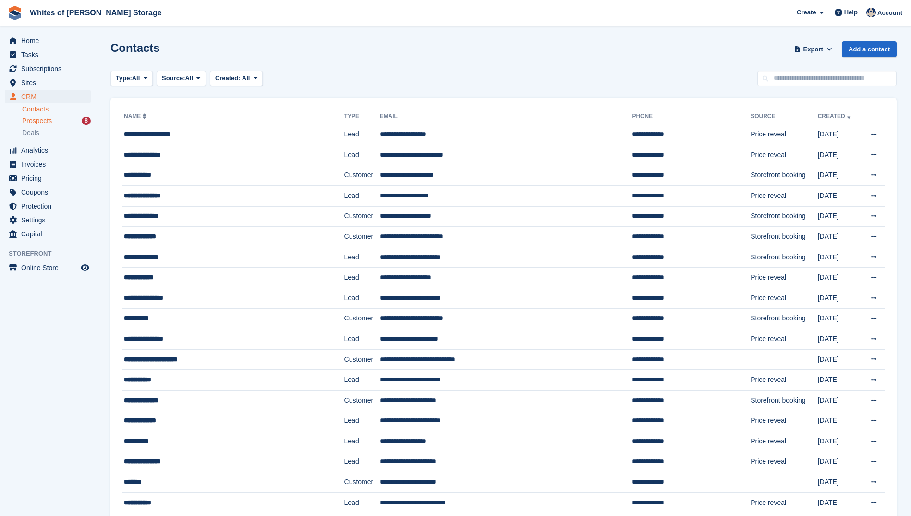
click at [34, 121] on span "Prospects" at bounding box center [37, 120] width 30 height 9
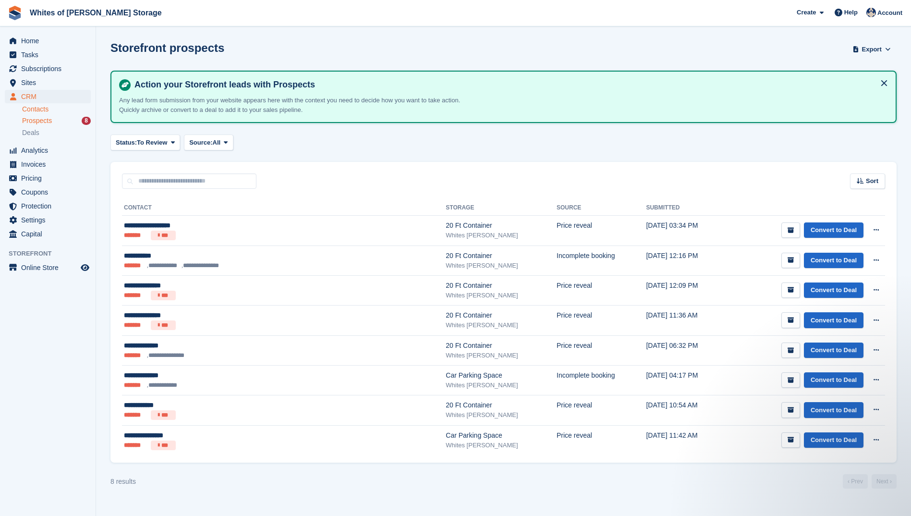
click at [38, 110] on link "Contacts" at bounding box center [56, 109] width 69 height 9
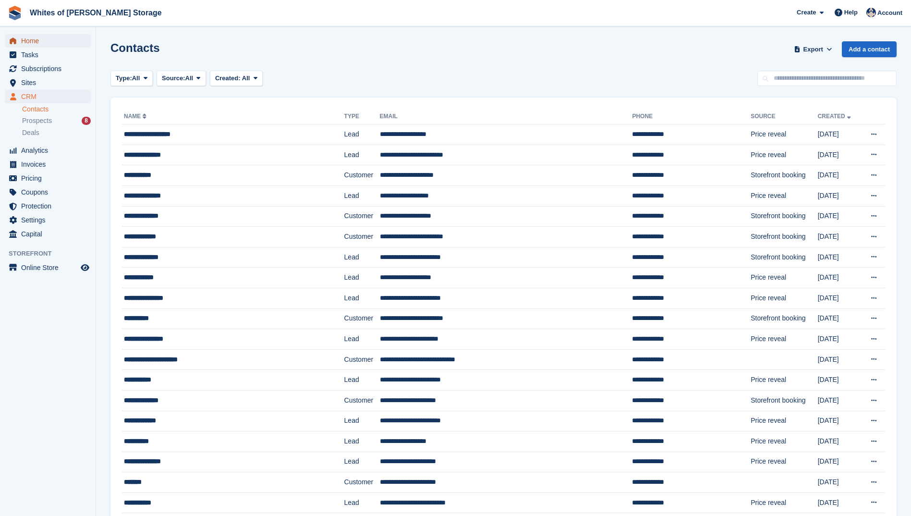
click at [31, 43] on span "Home" at bounding box center [50, 40] width 58 height 13
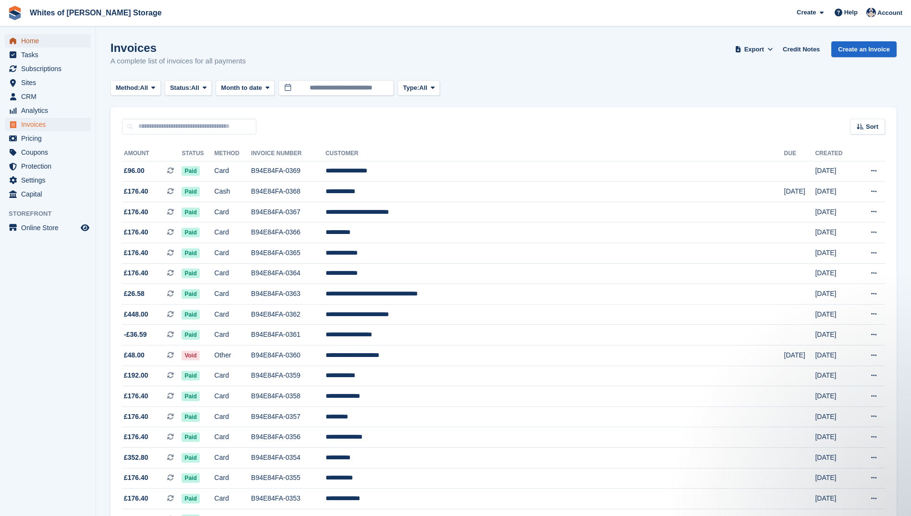
click at [34, 40] on span "Home" at bounding box center [50, 40] width 58 height 13
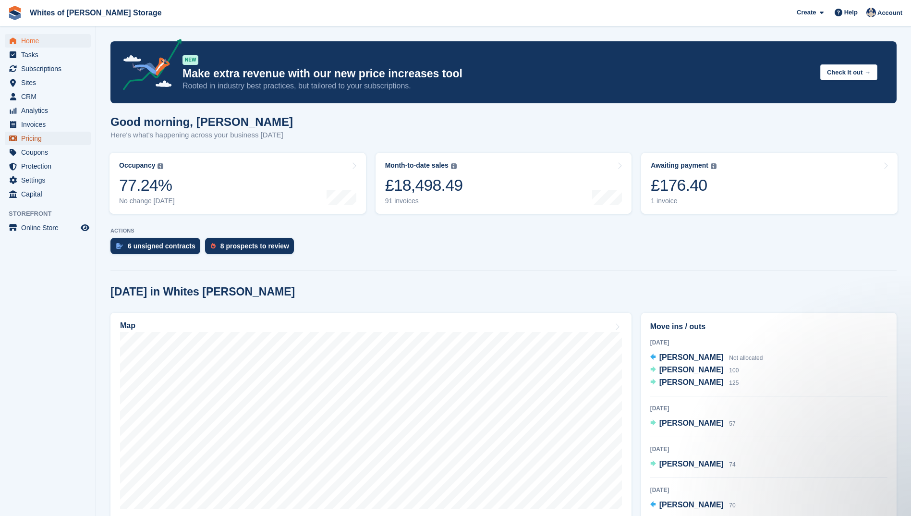
click at [27, 139] on span "Pricing" at bounding box center [50, 138] width 58 height 13
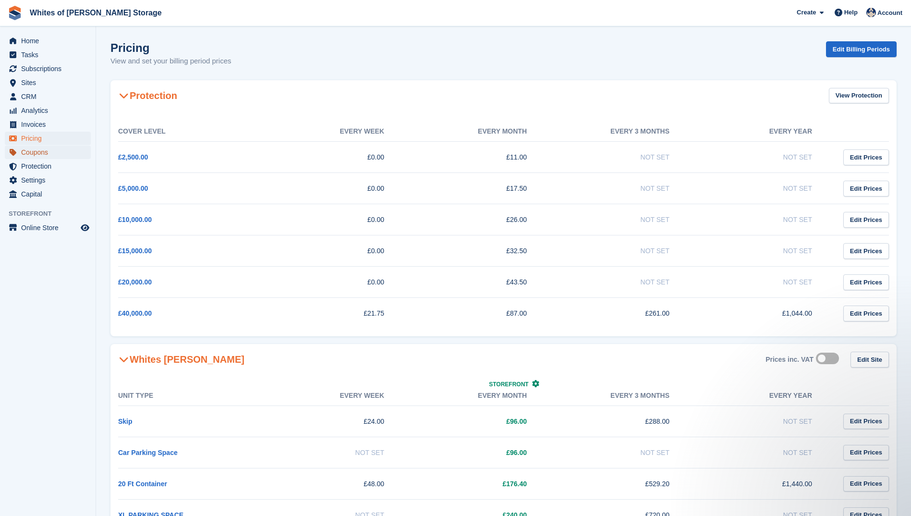
click at [43, 156] on span "Coupons" at bounding box center [50, 152] width 58 height 13
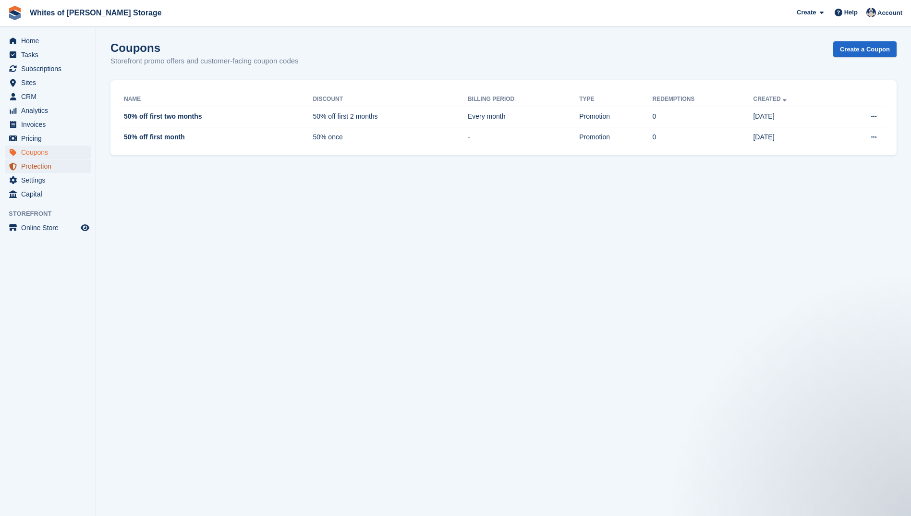
click at [42, 168] on span "Protection" at bounding box center [50, 165] width 58 height 13
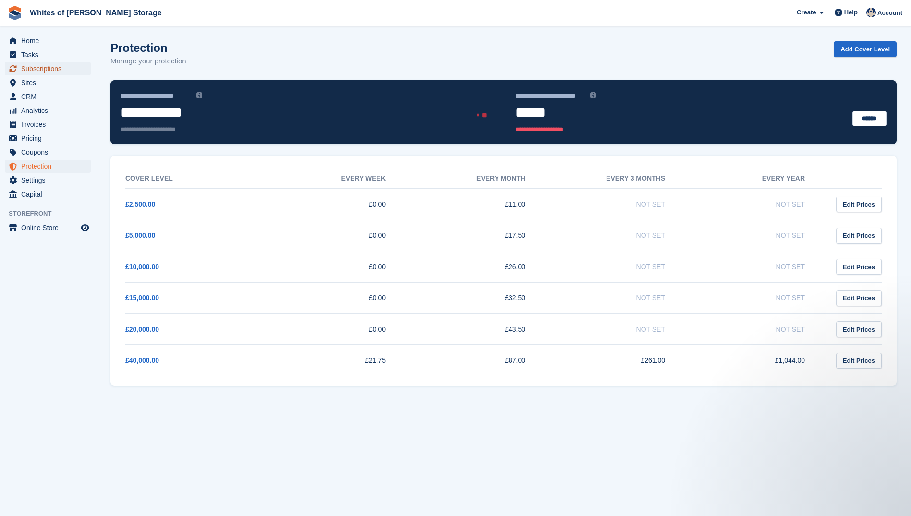
click at [27, 68] on span "Subscriptions" at bounding box center [50, 68] width 58 height 13
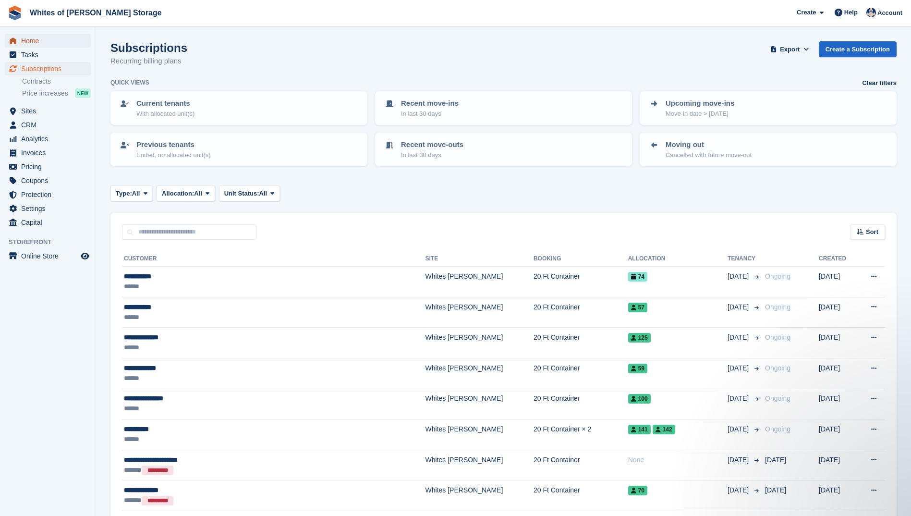
click at [45, 42] on span "Home" at bounding box center [50, 40] width 58 height 13
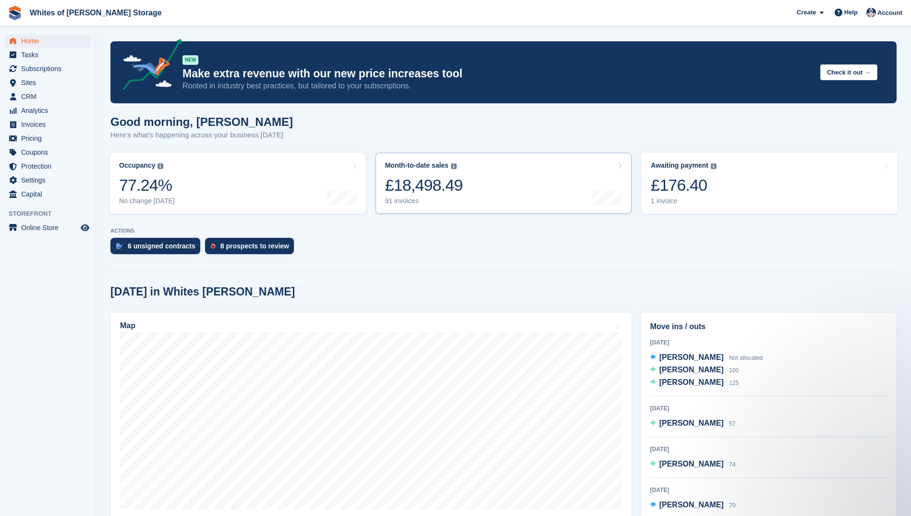
click at [429, 176] on div "£18,498.49" at bounding box center [424, 185] width 78 height 20
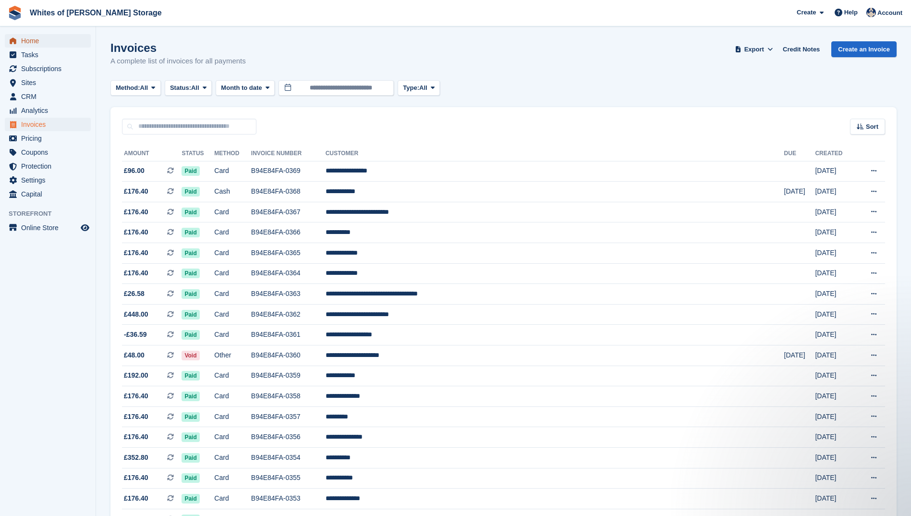
click at [33, 38] on span "Home" at bounding box center [50, 40] width 58 height 13
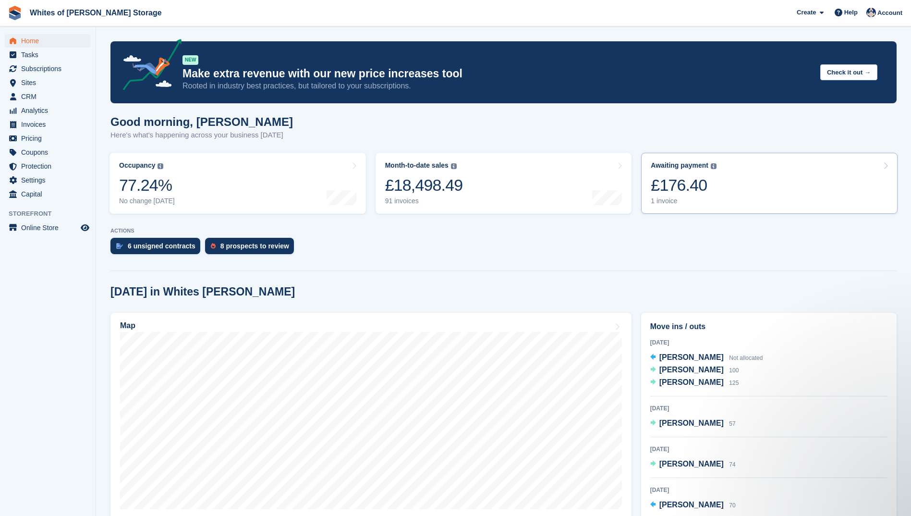
click at [656, 202] on div "1 invoice" at bounding box center [684, 201] width 66 height 8
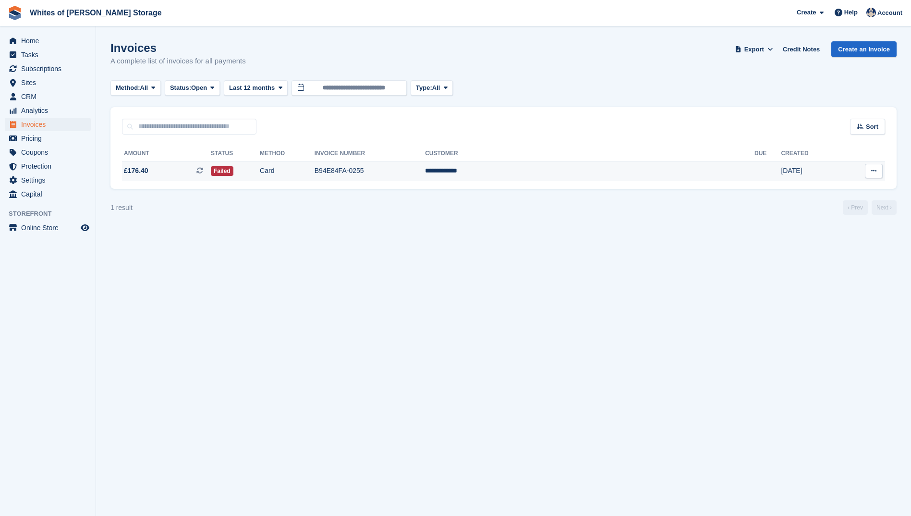
click at [134, 169] on span "£176.40" at bounding box center [136, 171] width 24 height 10
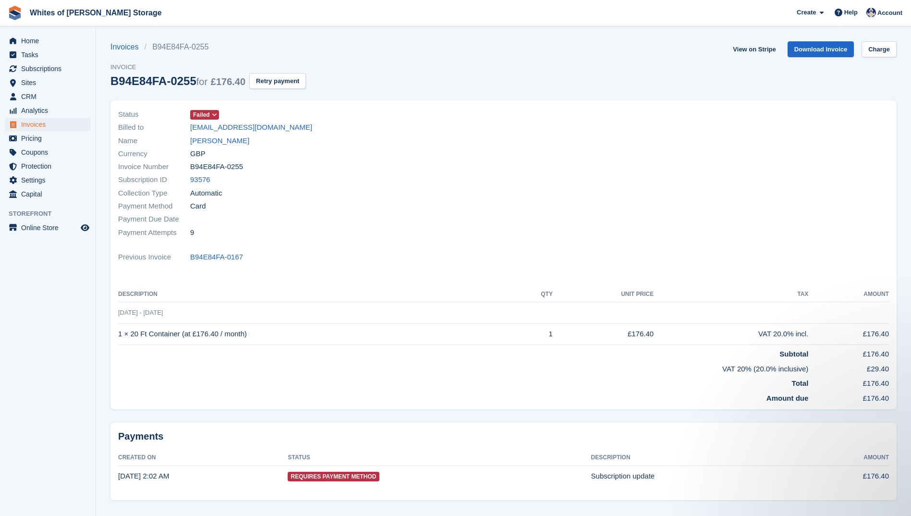
click at [158, 48] on li "B94E84FA-0255" at bounding box center [180, 47] width 70 height 12
click at [128, 47] on link "Invoices" at bounding box center [127, 47] width 34 height 12
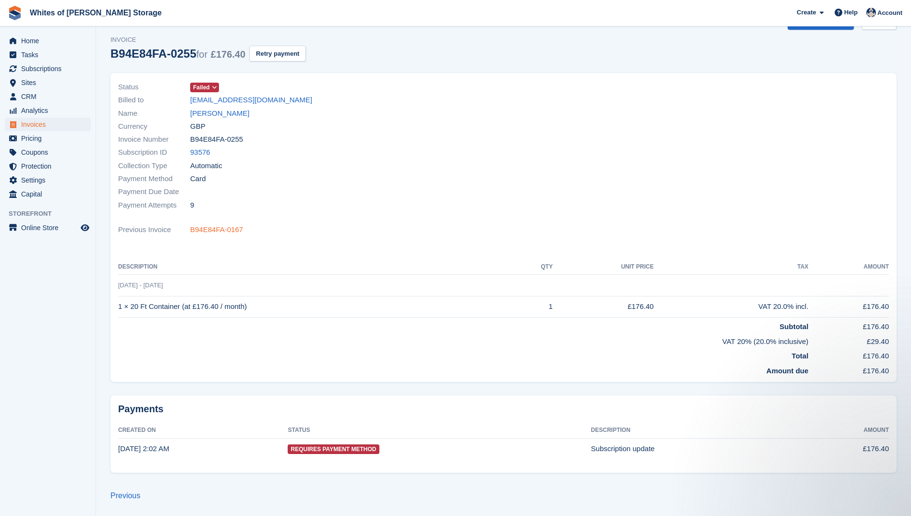
click at [210, 228] on link "B94E84FA-0167" at bounding box center [216, 229] width 53 height 11
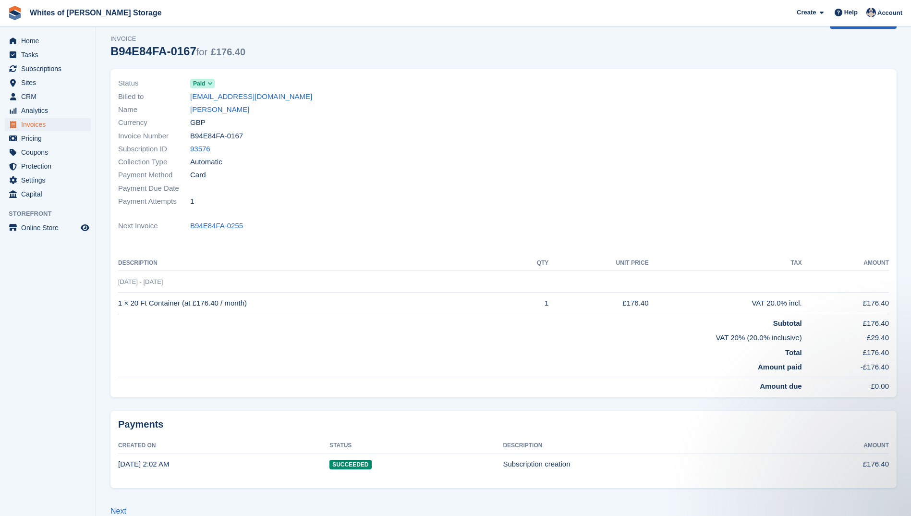
scroll to position [44, 0]
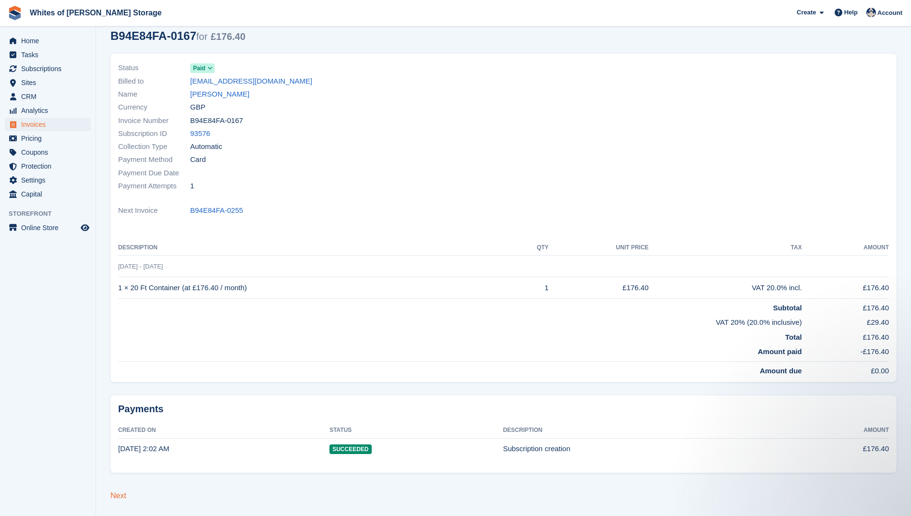
click at [118, 493] on link "Next" at bounding box center [118, 495] width 16 height 8
